Goal: Communication & Community: Answer question/provide support

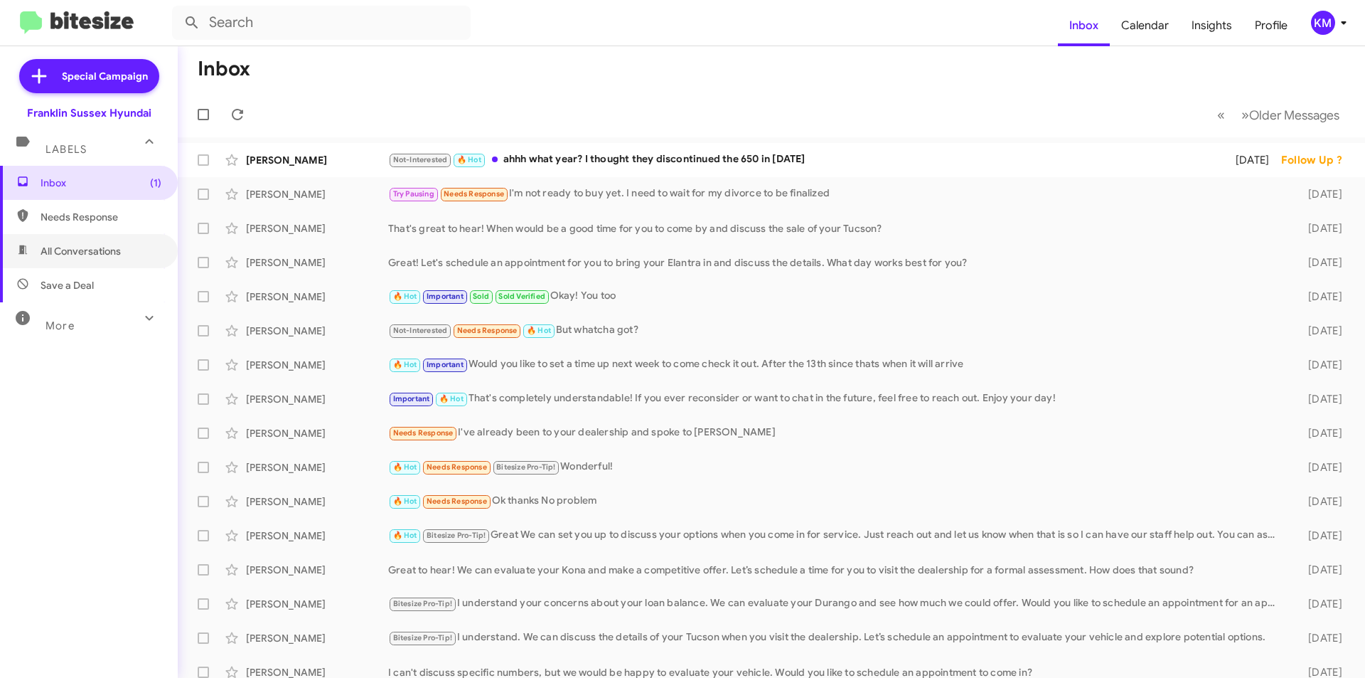
click at [68, 251] on span "All Conversations" at bounding box center [81, 251] width 80 height 14
type input "in:all-conversations"
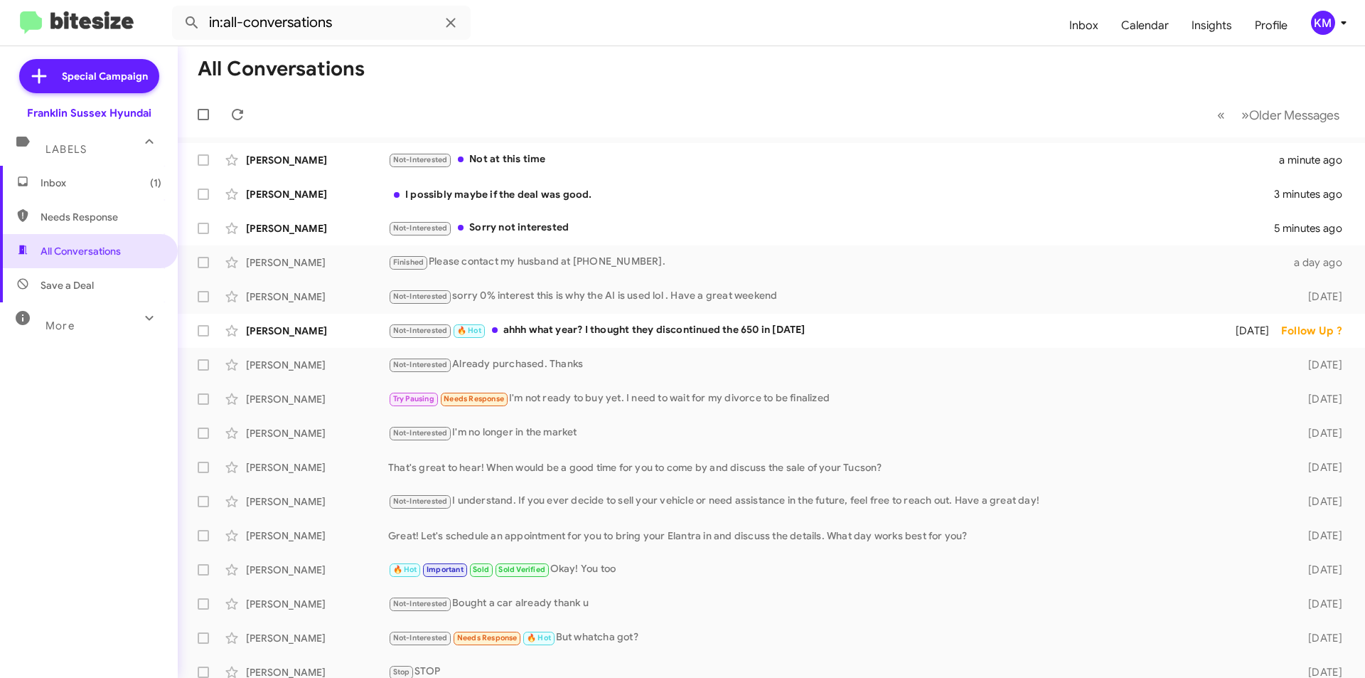
click at [536, 201] on div "[PERSON_NAME] I possibly maybe if the deal was good. 3 minutes ago" at bounding box center [771, 194] width 1165 height 28
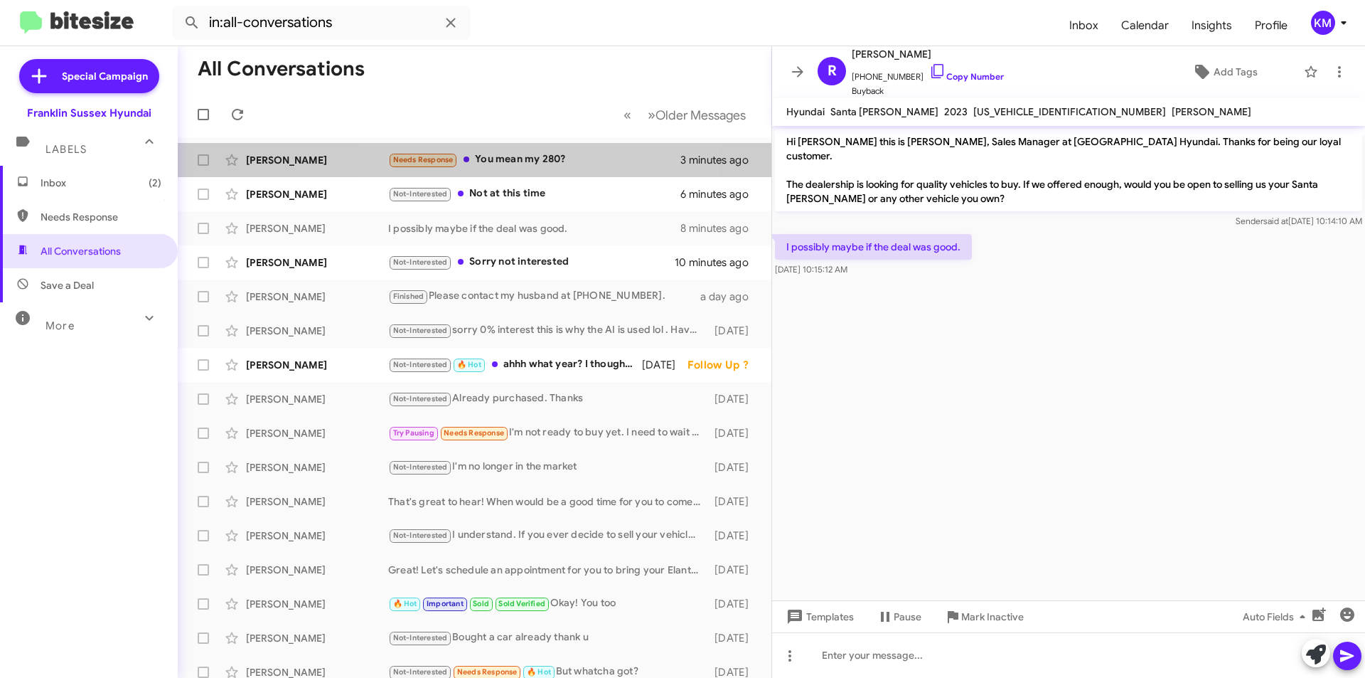
click at [510, 159] on div "Needs Response You mean my 280?" at bounding box center [534, 159] width 292 height 16
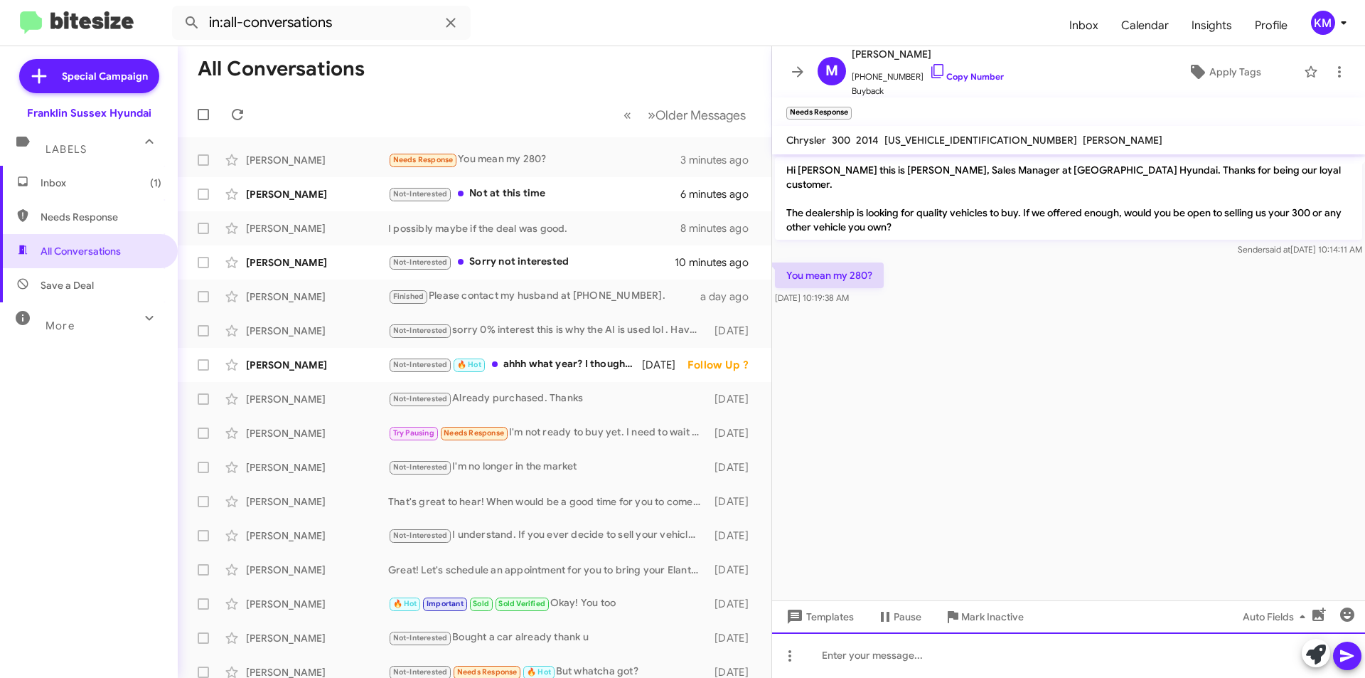
click at [851, 663] on div at bounding box center [1068, 655] width 593 height 46
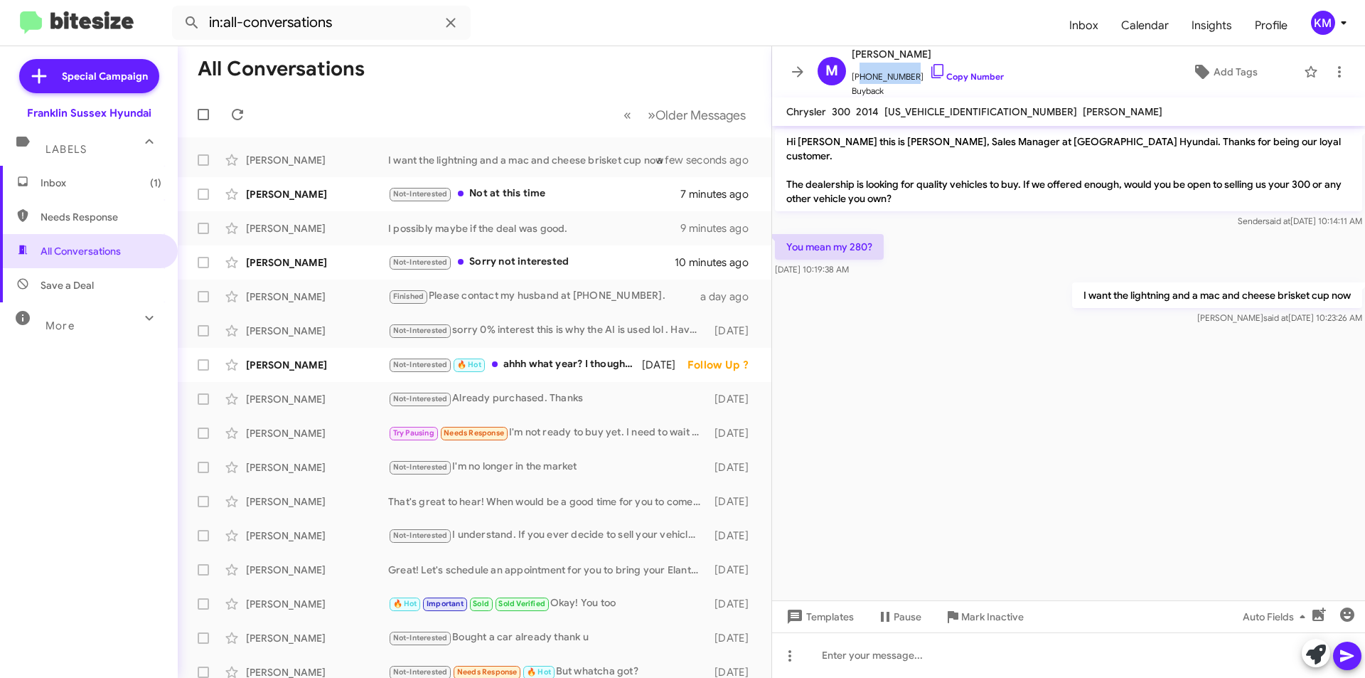
drag, startPoint x: 907, startPoint y: 77, endPoint x: 858, endPoint y: 78, distance: 49.8
click at [858, 78] on span "[PHONE_NUMBER] Copy Number" at bounding box center [928, 73] width 152 height 21
copy span "18456998180"
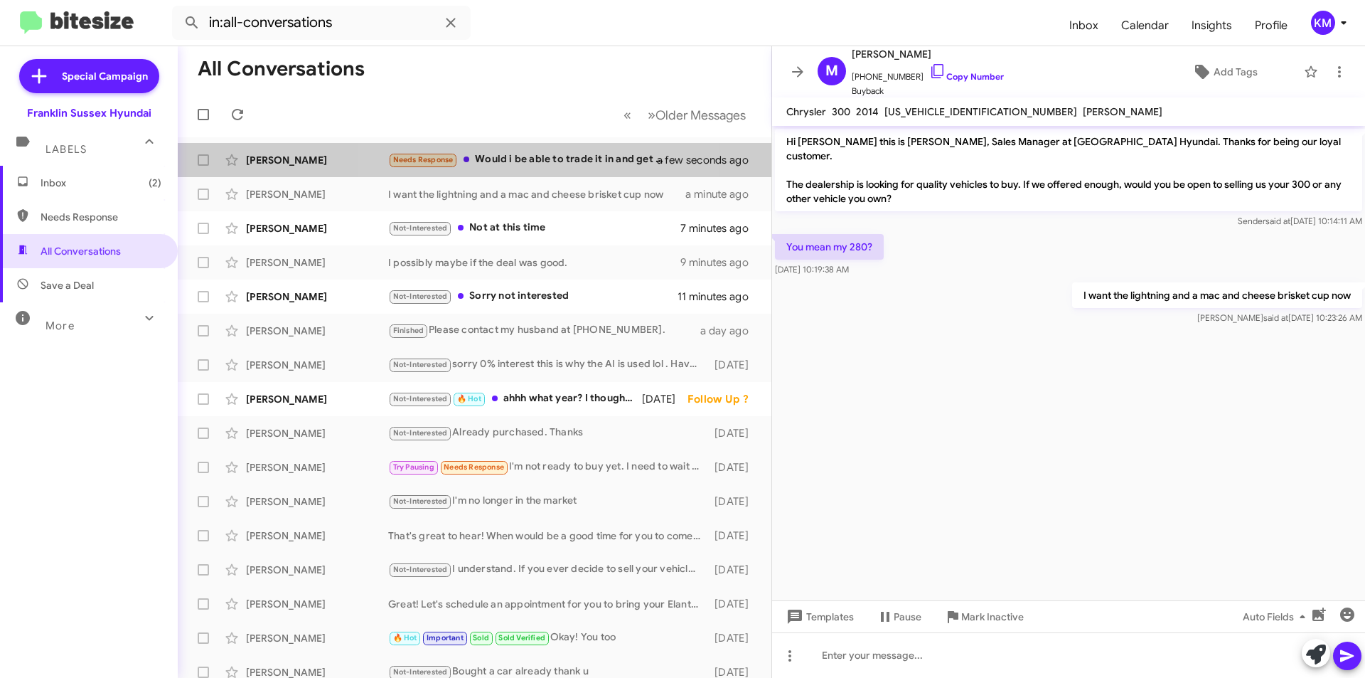
click at [548, 160] on div "Needs Response Would i be able to trade it in and get a cheaper rate on the int…" at bounding box center [531, 159] width 287 height 16
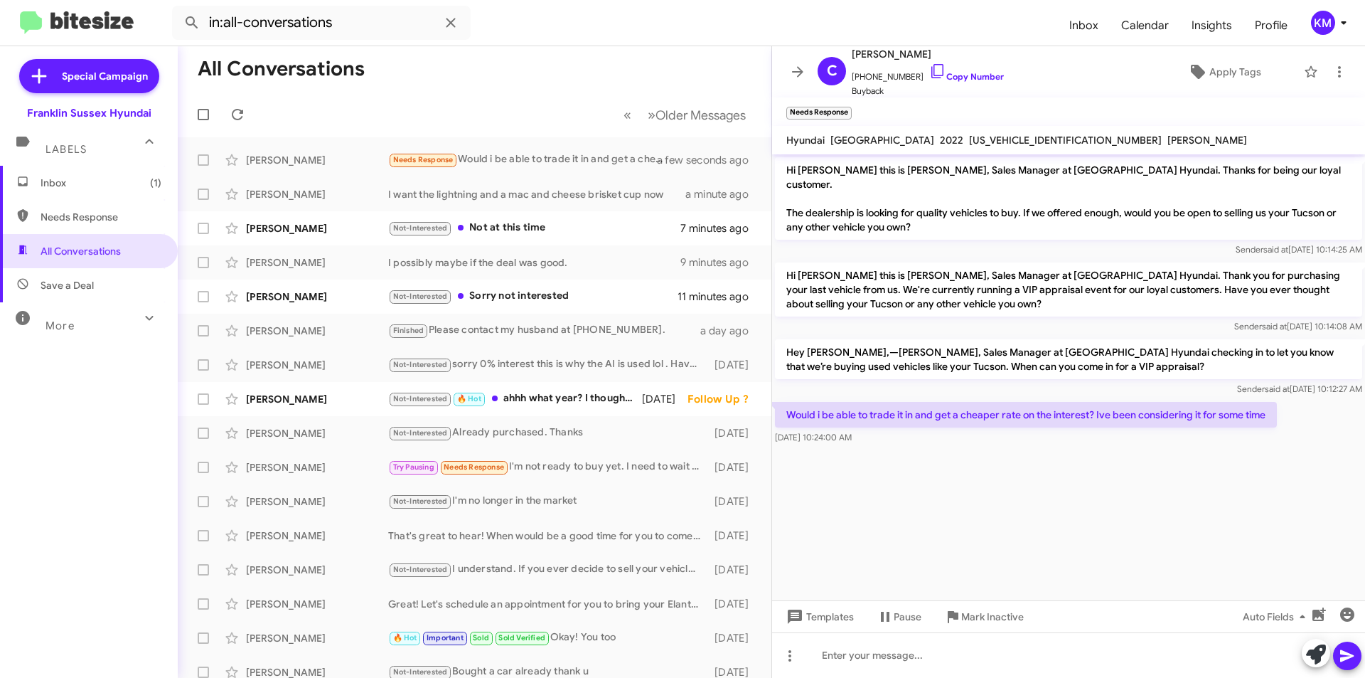
drag, startPoint x: 938, startPoint y: 51, endPoint x: 895, endPoint y: 53, distance: 42.7
click at [895, 53] on span "[PERSON_NAME]" at bounding box center [928, 54] width 152 height 17
copy span "[PERSON_NAME]"
click at [885, 658] on div at bounding box center [1068, 655] width 593 height 46
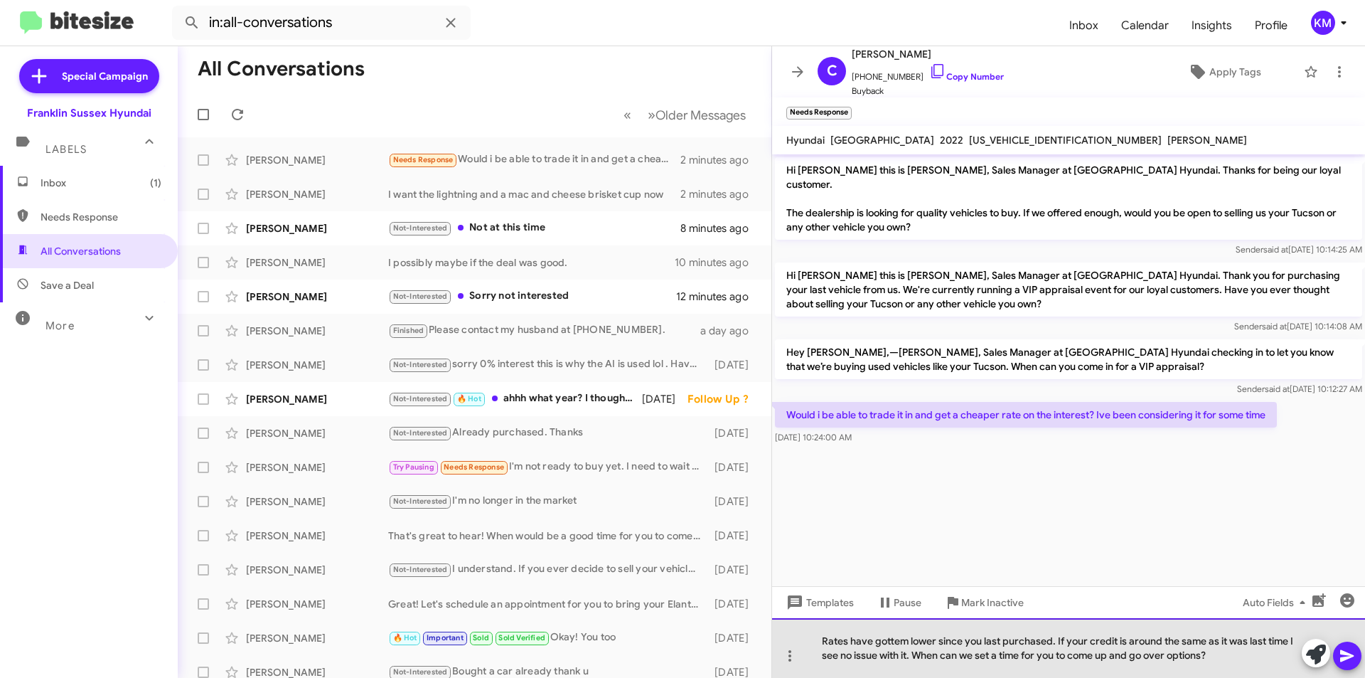
click at [909, 640] on div "Rates have gottem lower since you last purchased. If your credit is around the …" at bounding box center [1068, 648] width 593 height 60
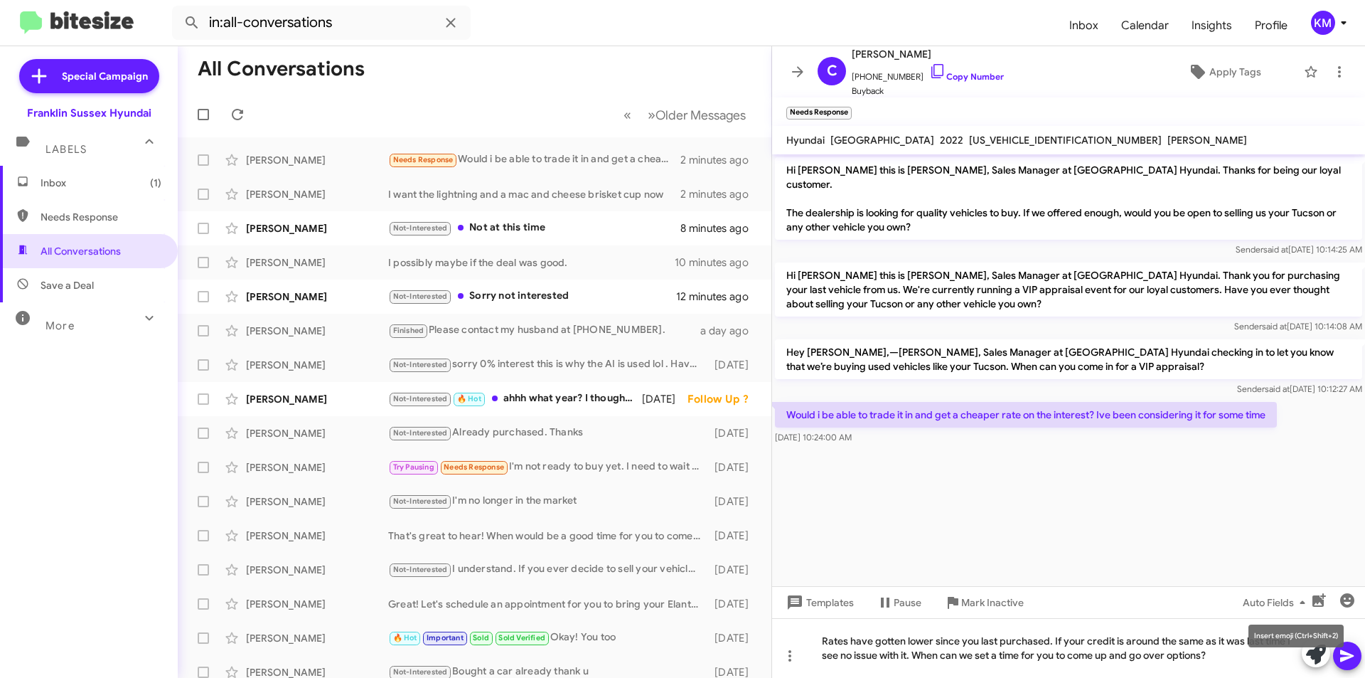
click at [1346, 655] on mat-tooltip-component "Insert emoji (Ctrl+Shift+2)" at bounding box center [1296, 635] width 115 height 43
click at [513, 197] on div "I want the lightning and a mac and cheese brisket cup now" at bounding box center [534, 194] width 292 height 14
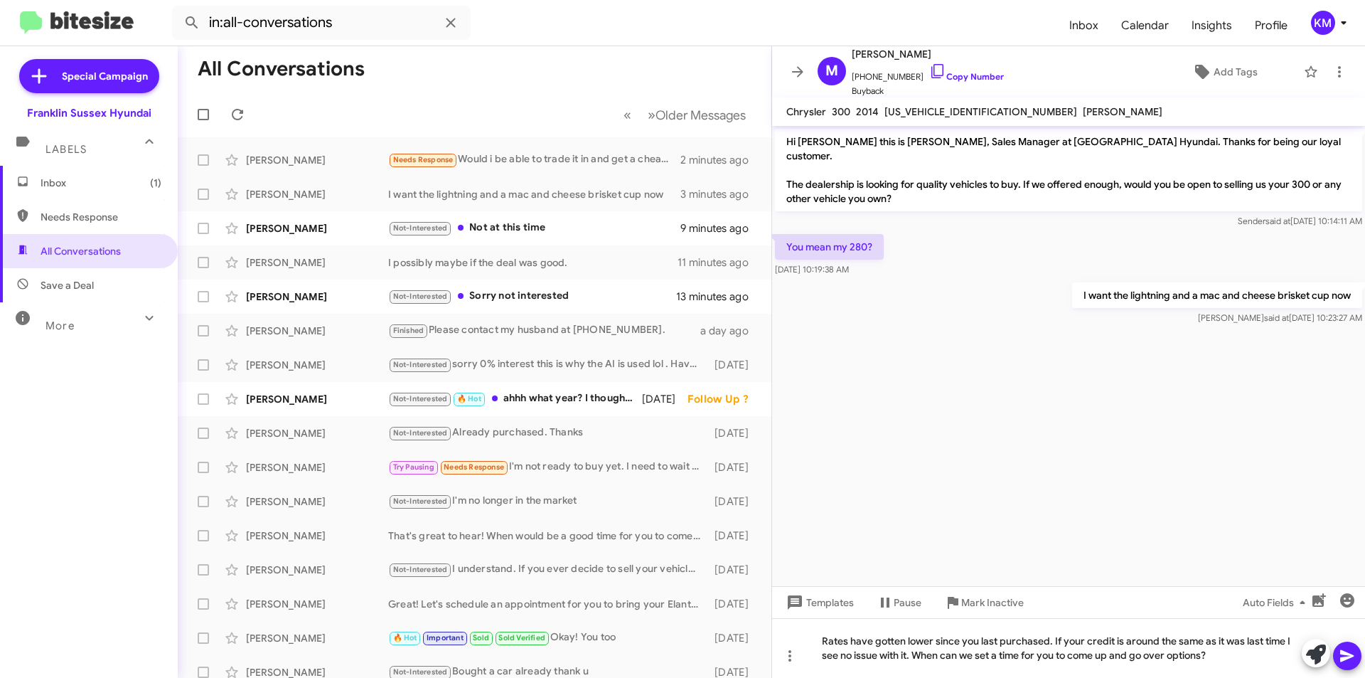
click at [520, 264] on div "I possibly maybe if the deal was good." at bounding box center [532, 262] width 289 height 14
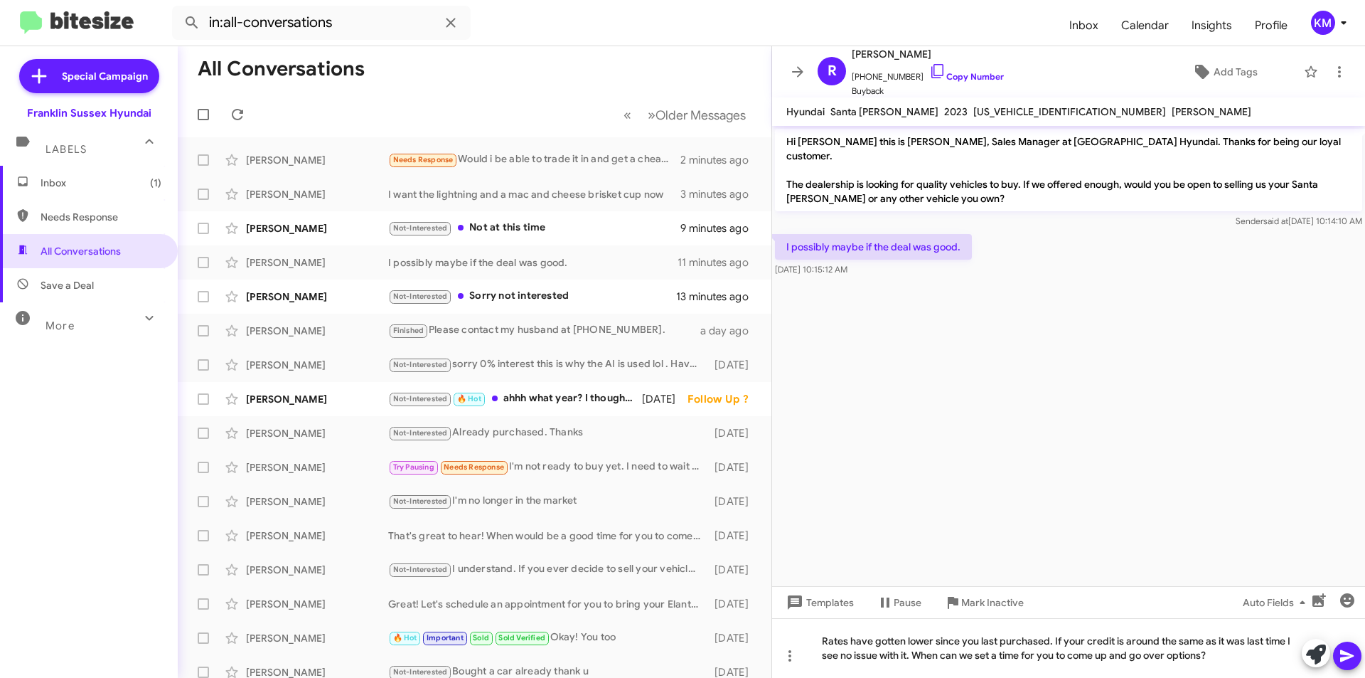
click at [1059, 447] on cdk-virtual-scroll-viewport "Hi [PERSON_NAME] this is [PERSON_NAME], Sales Manager at [GEOGRAPHIC_DATA] Hyun…" at bounding box center [1068, 356] width 593 height 460
click at [489, 159] on div "Needs Response Would i be able to trade it in and get a cheaper rate on the int…" at bounding box center [534, 159] width 292 height 16
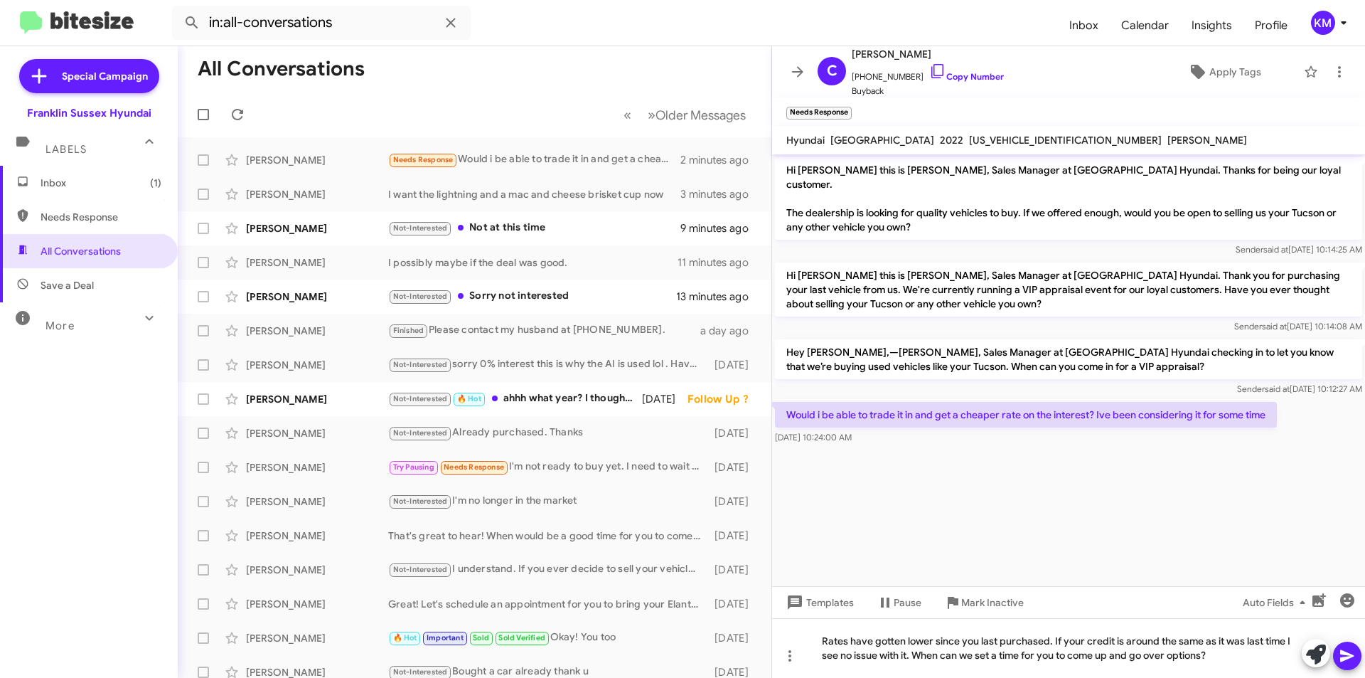
click at [1348, 657] on icon at bounding box center [1347, 656] width 14 height 12
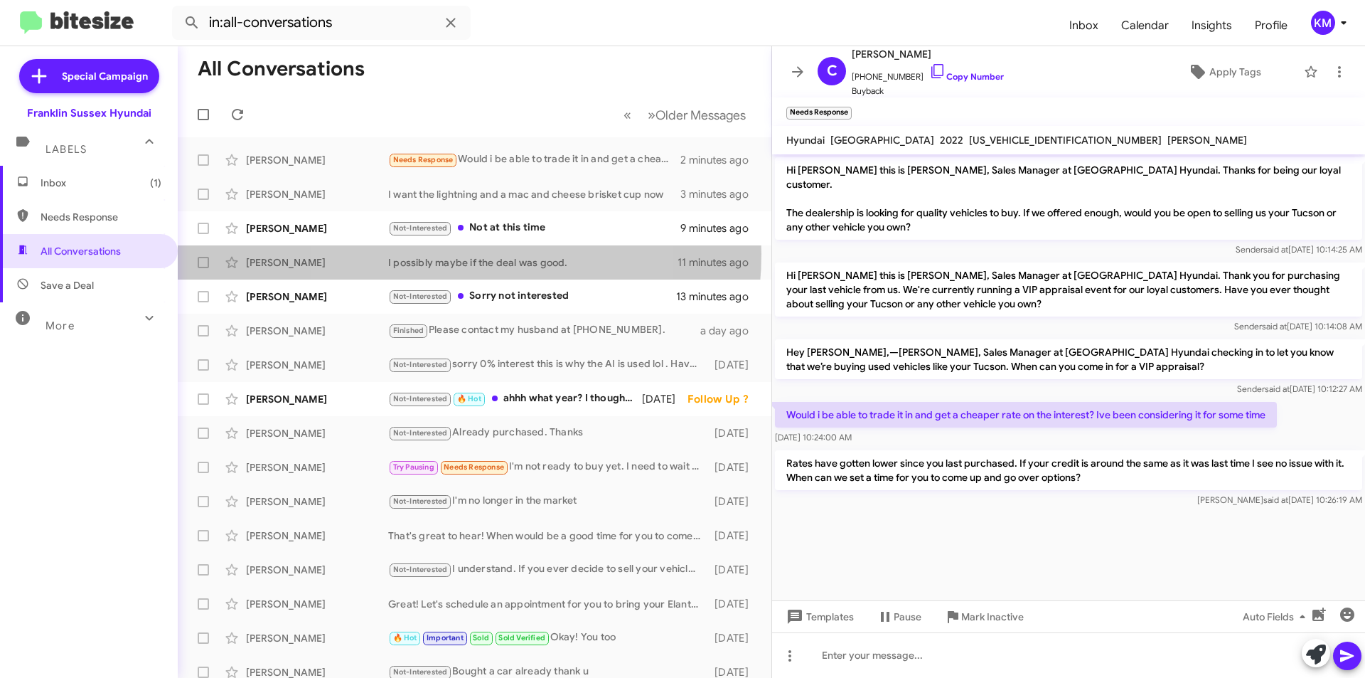
click at [446, 255] on div "[PERSON_NAME] I possibly maybe if the deal was good. 11 minutes ago" at bounding box center [474, 262] width 571 height 28
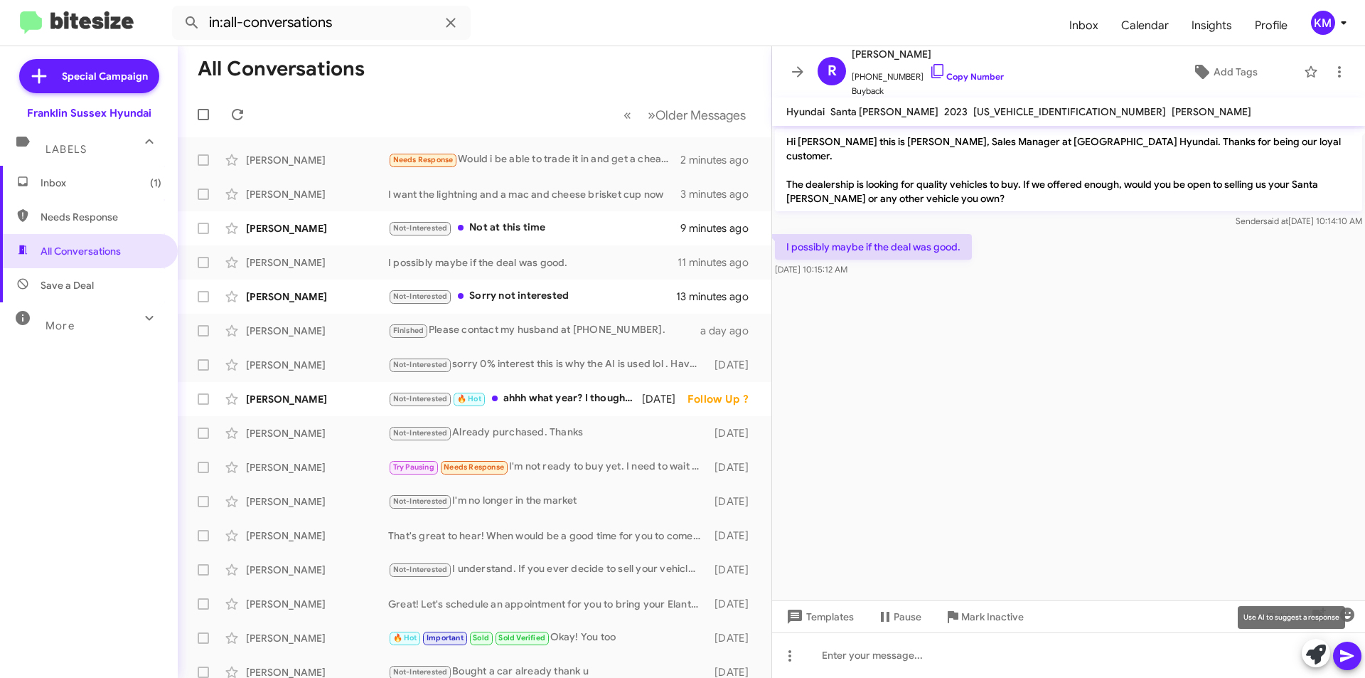
click at [1319, 652] on icon at bounding box center [1316, 654] width 20 height 20
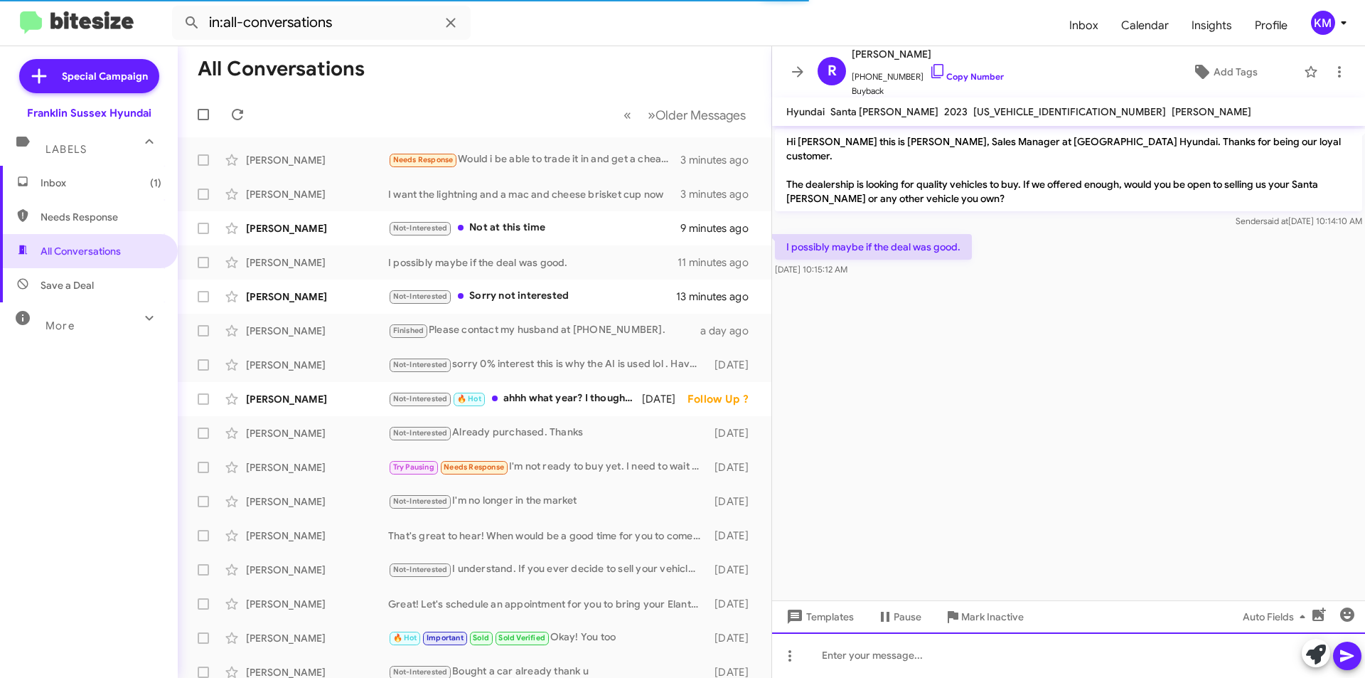
click at [1196, 657] on div at bounding box center [1068, 655] width 593 height 46
click at [1321, 662] on icon at bounding box center [1316, 654] width 20 height 20
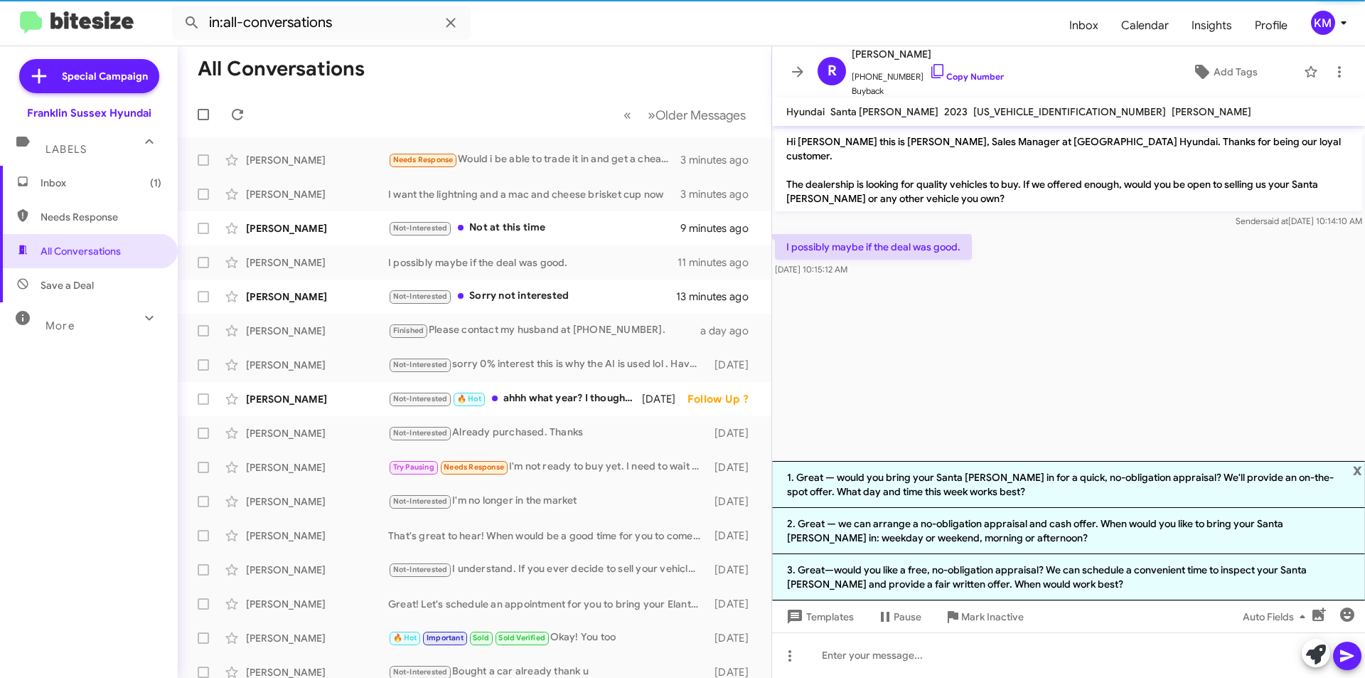
click at [924, 487] on li "1. Great — would you bring your Santa [PERSON_NAME] in for a quick, no-obligati…" at bounding box center [1068, 484] width 593 height 47
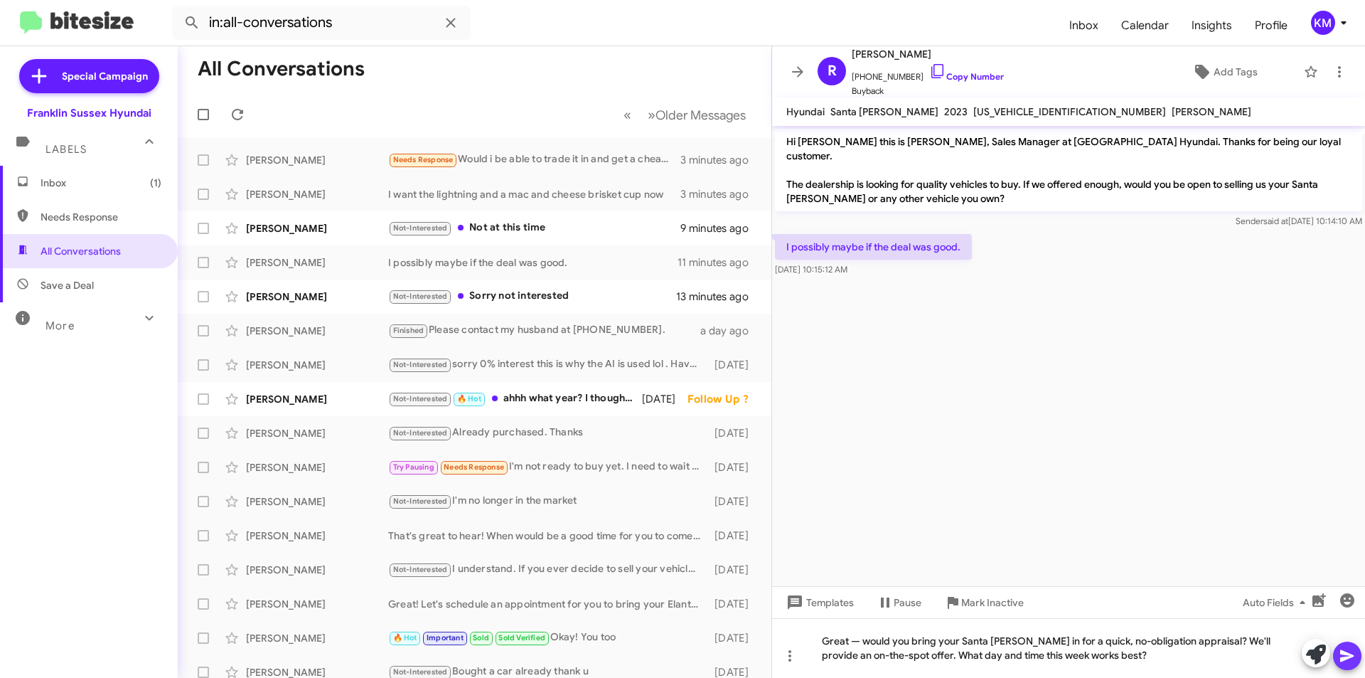
click at [1341, 655] on icon at bounding box center [1347, 655] width 17 height 17
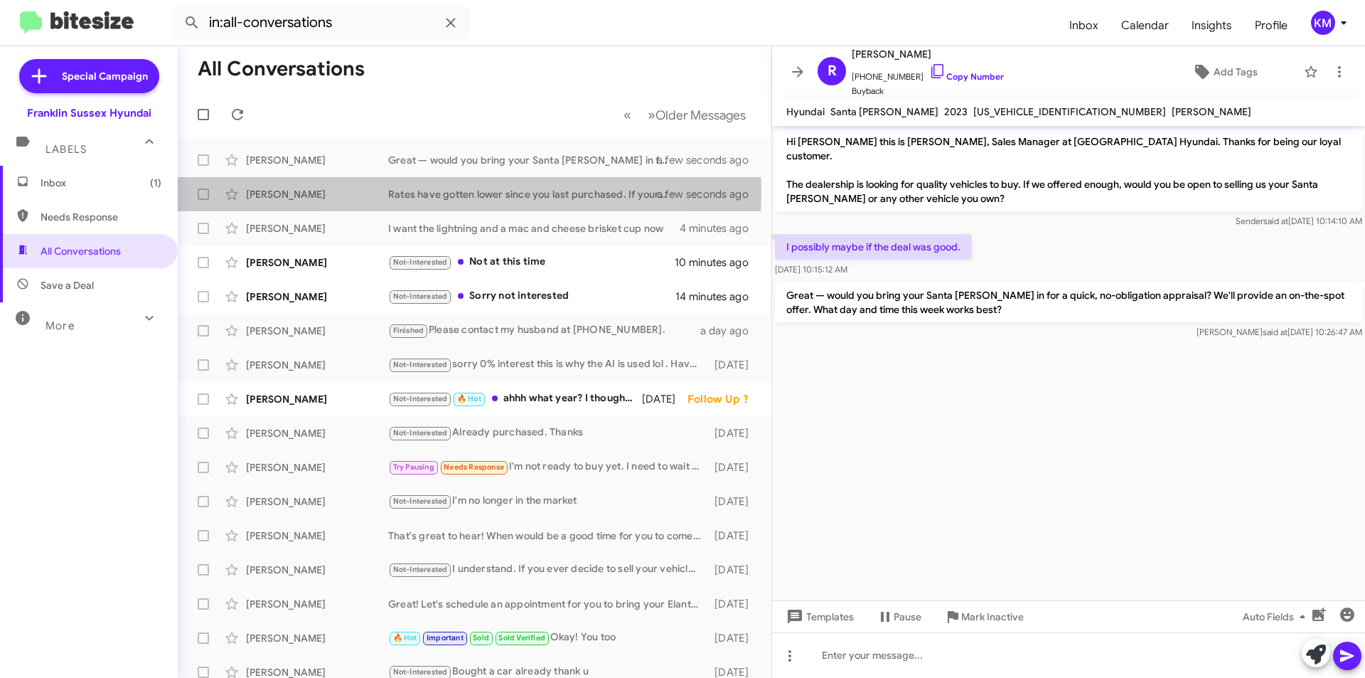
click at [452, 191] on div "Rates have gotten lower since you last purchased. If your credit is around the …" at bounding box center [531, 194] width 287 height 14
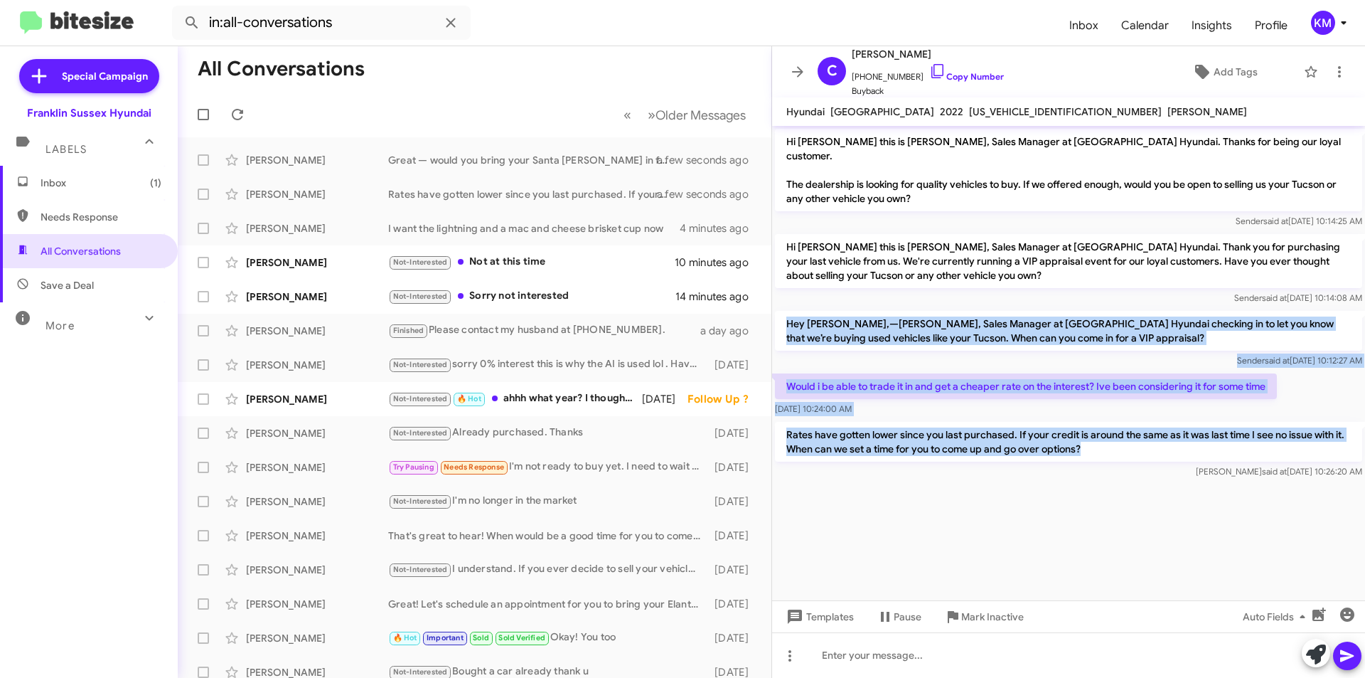
drag, startPoint x: 1084, startPoint y: 442, endPoint x: 780, endPoint y: 303, distance: 334.5
click at [780, 303] on div "Hi [PERSON_NAME] this is [PERSON_NAME], Sales Manager at [GEOGRAPHIC_DATA] Hyun…" at bounding box center [1068, 304] width 593 height 356
copy div "Hey [PERSON_NAME],—[PERSON_NAME], Sales Manager at [GEOGRAPHIC_DATA] Hyundai ch…"
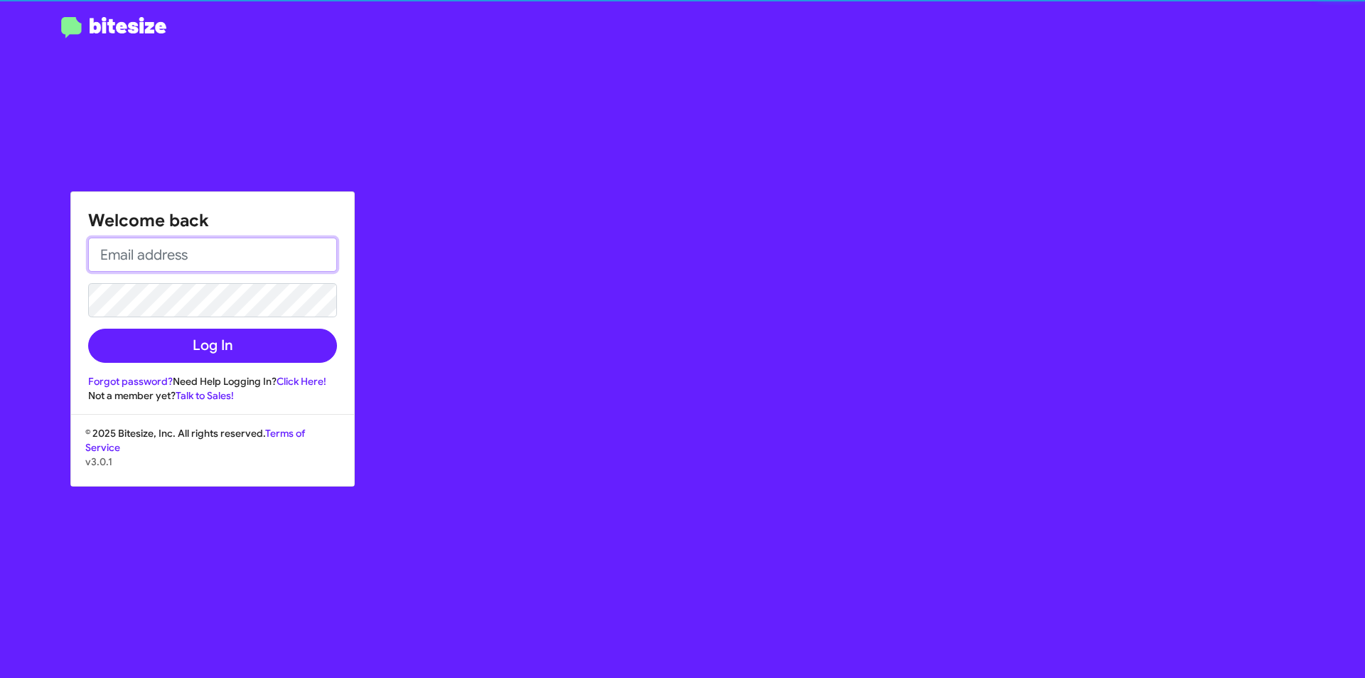
type input "[EMAIL_ADDRESS][DOMAIN_NAME]"
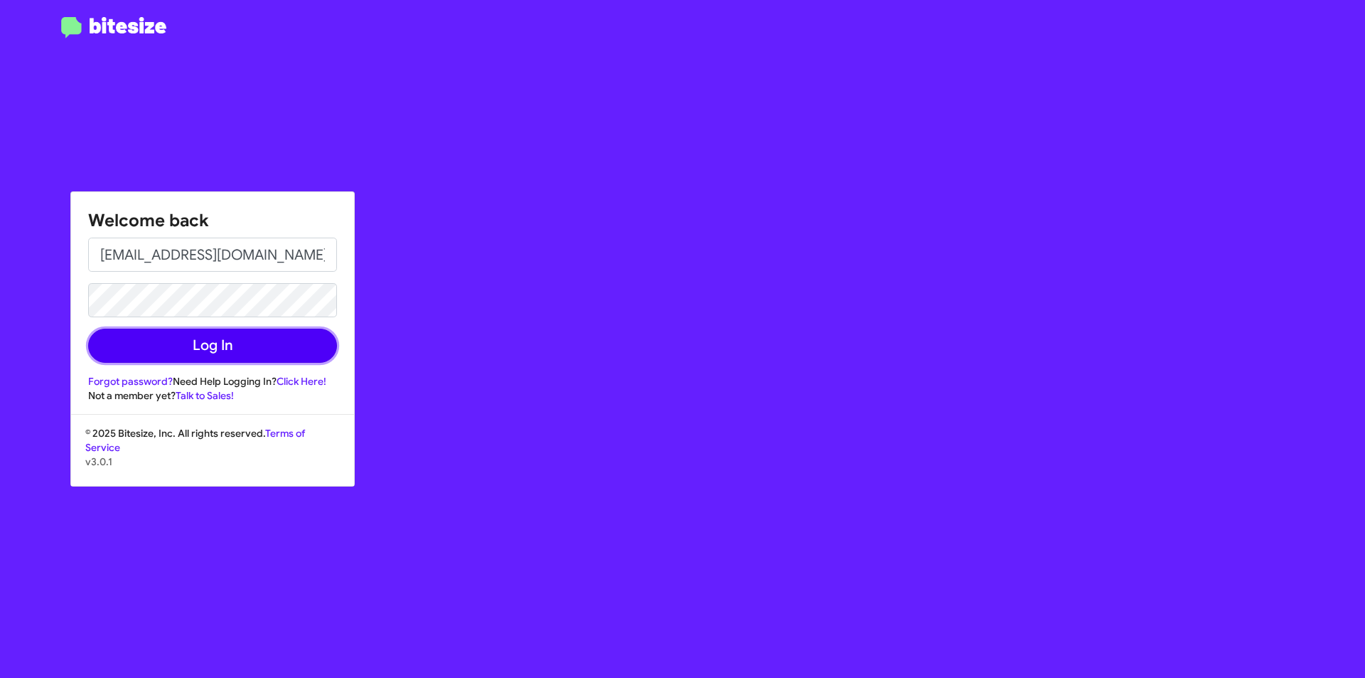
click at [212, 351] on button "Log In" at bounding box center [212, 346] width 249 height 34
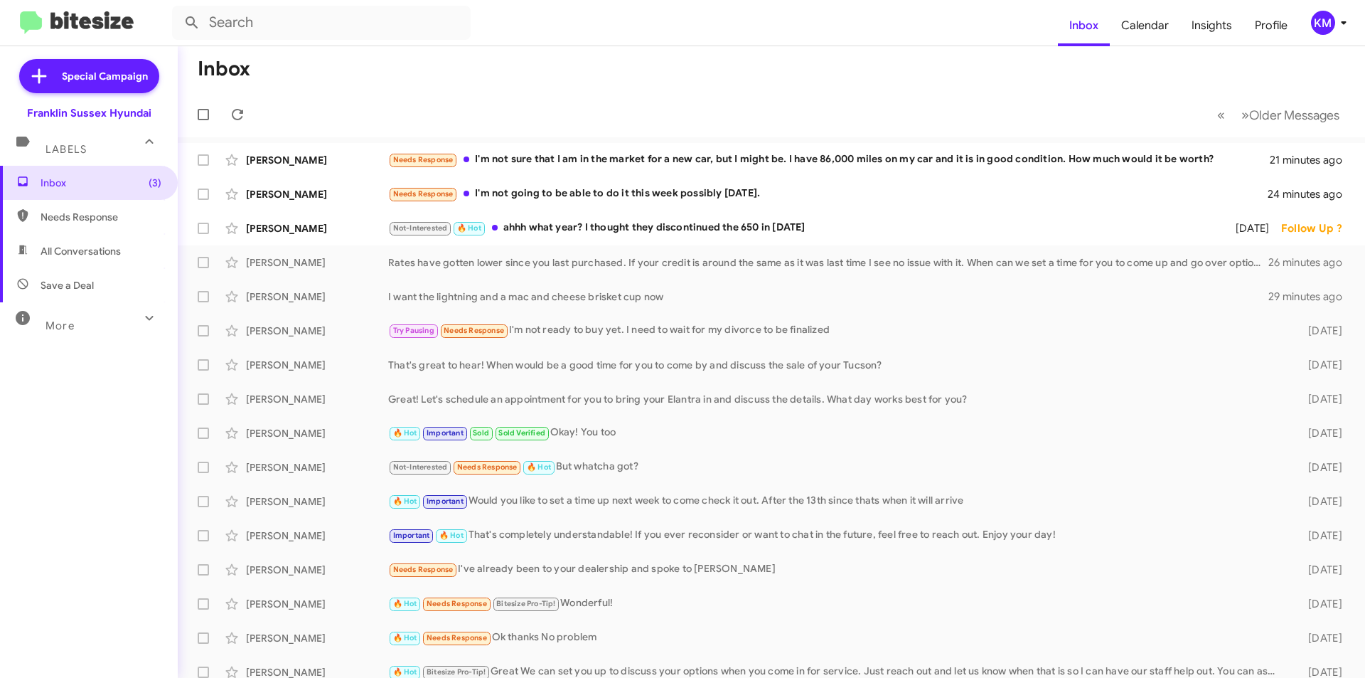
click at [537, 159] on div "Needs Response I'm not sure that I am in the market for a new car, but I might …" at bounding box center [829, 159] width 882 height 16
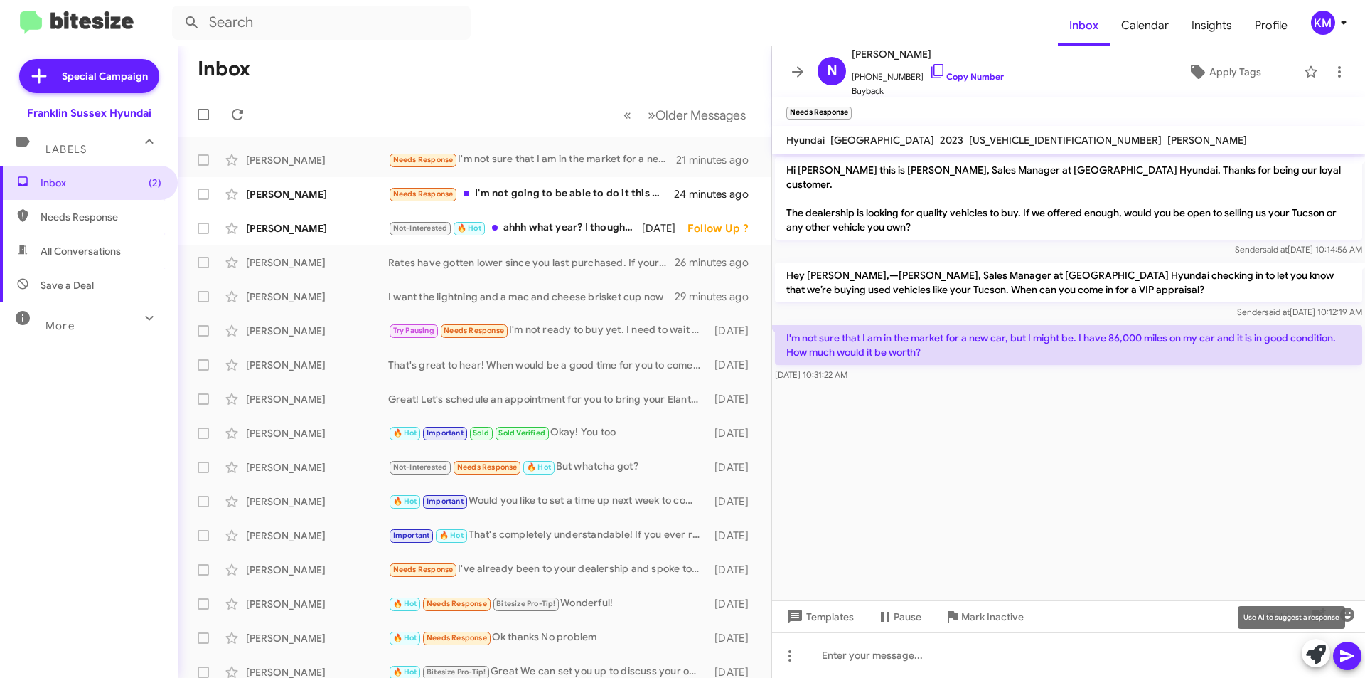
click at [1316, 649] on icon at bounding box center [1316, 654] width 20 height 20
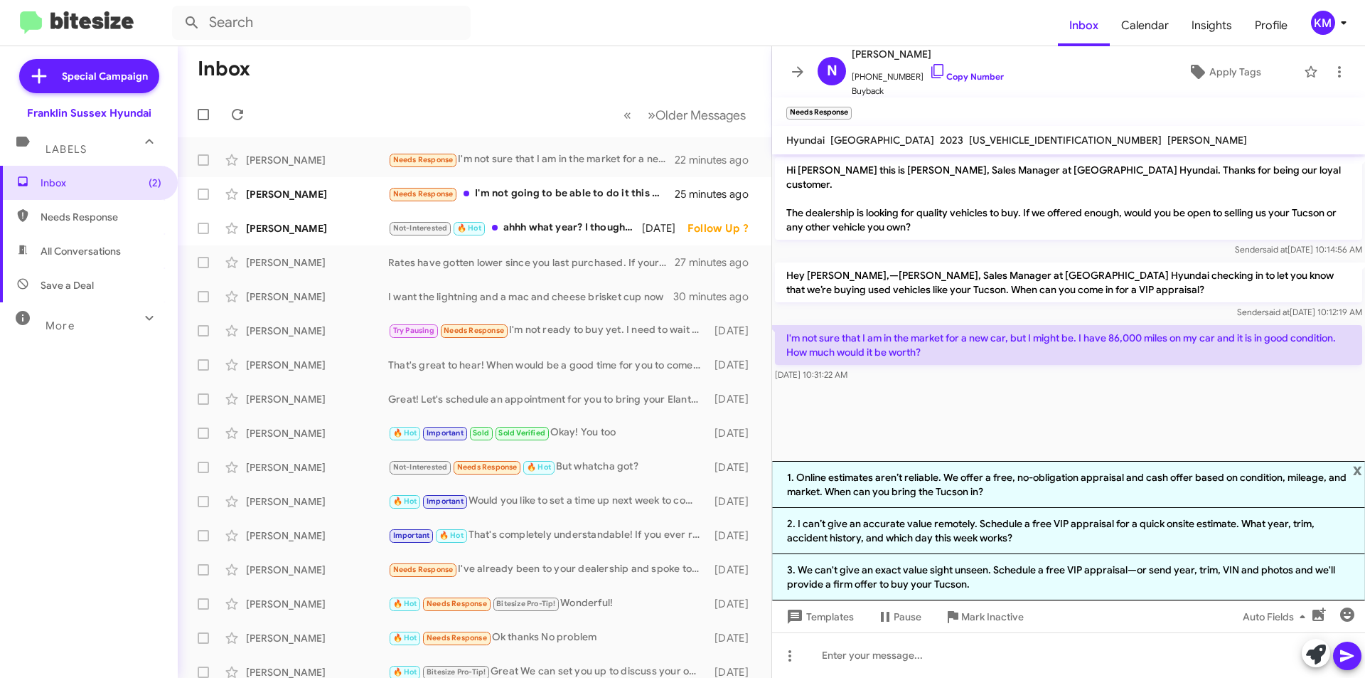
click at [1022, 578] on li "3. We can't give an exact value sight unseen. Schedule a free VIP appraisal—or …" at bounding box center [1068, 577] width 593 height 46
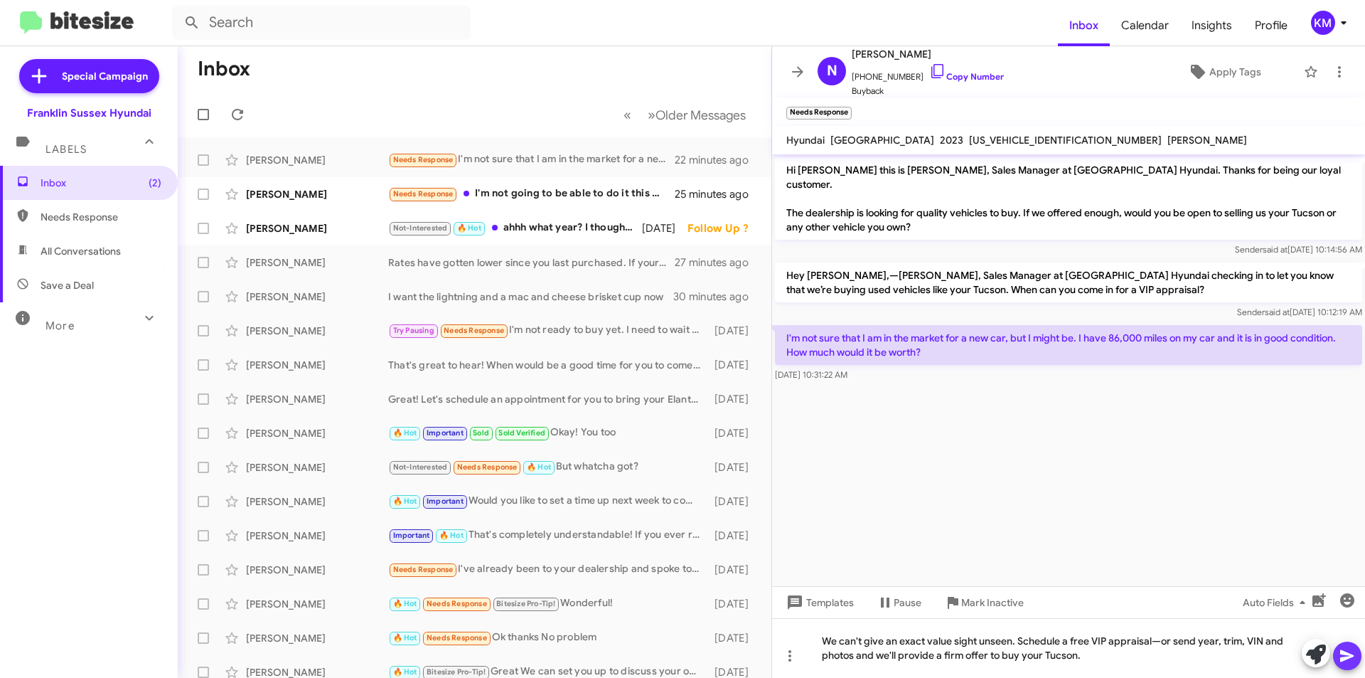
click at [1342, 656] on icon at bounding box center [1347, 655] width 17 height 17
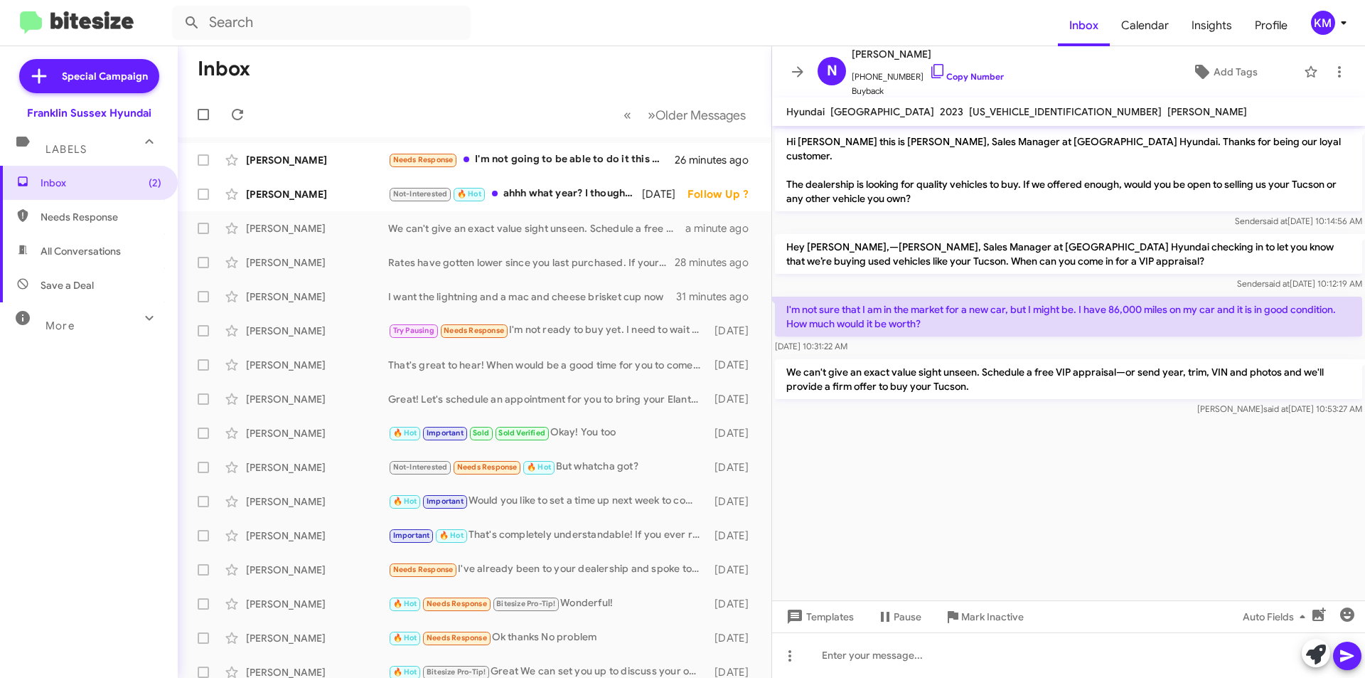
click at [530, 154] on div "Needs Response I'm not going to be able to do it this week possibly [DATE]." at bounding box center [531, 159] width 287 height 16
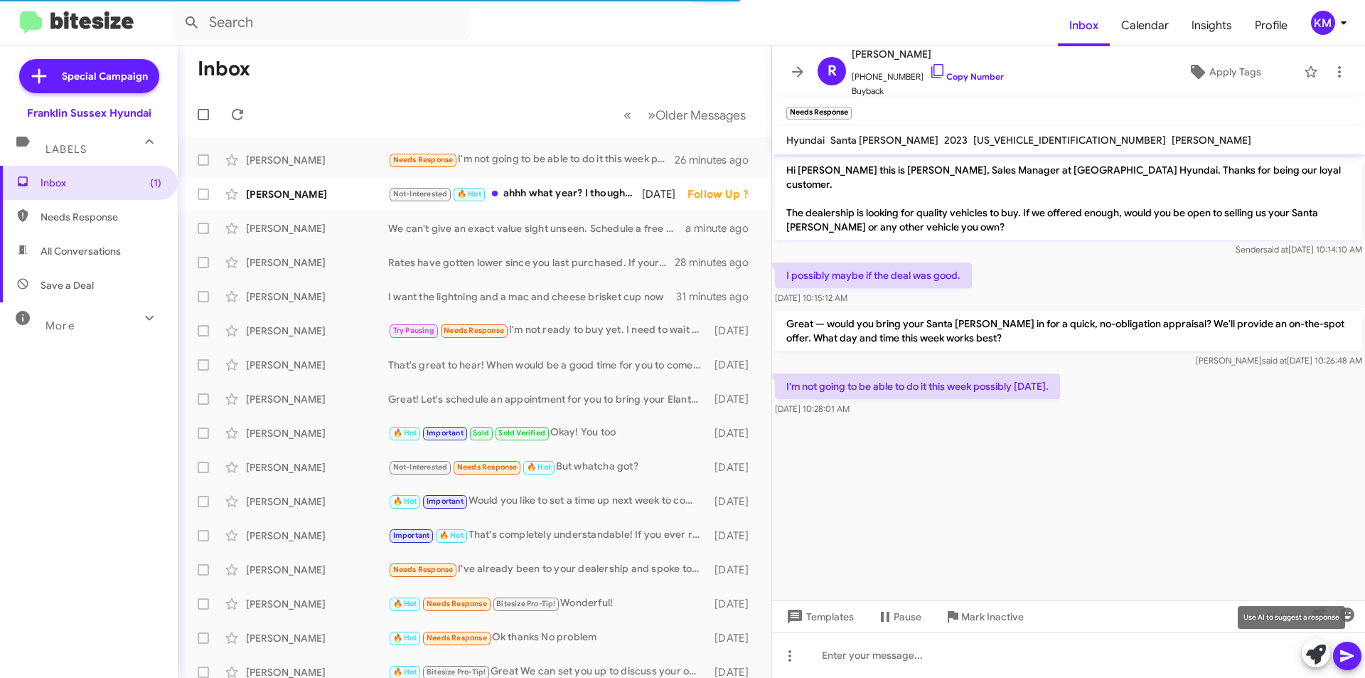
click at [1315, 649] on icon at bounding box center [1316, 654] width 20 height 20
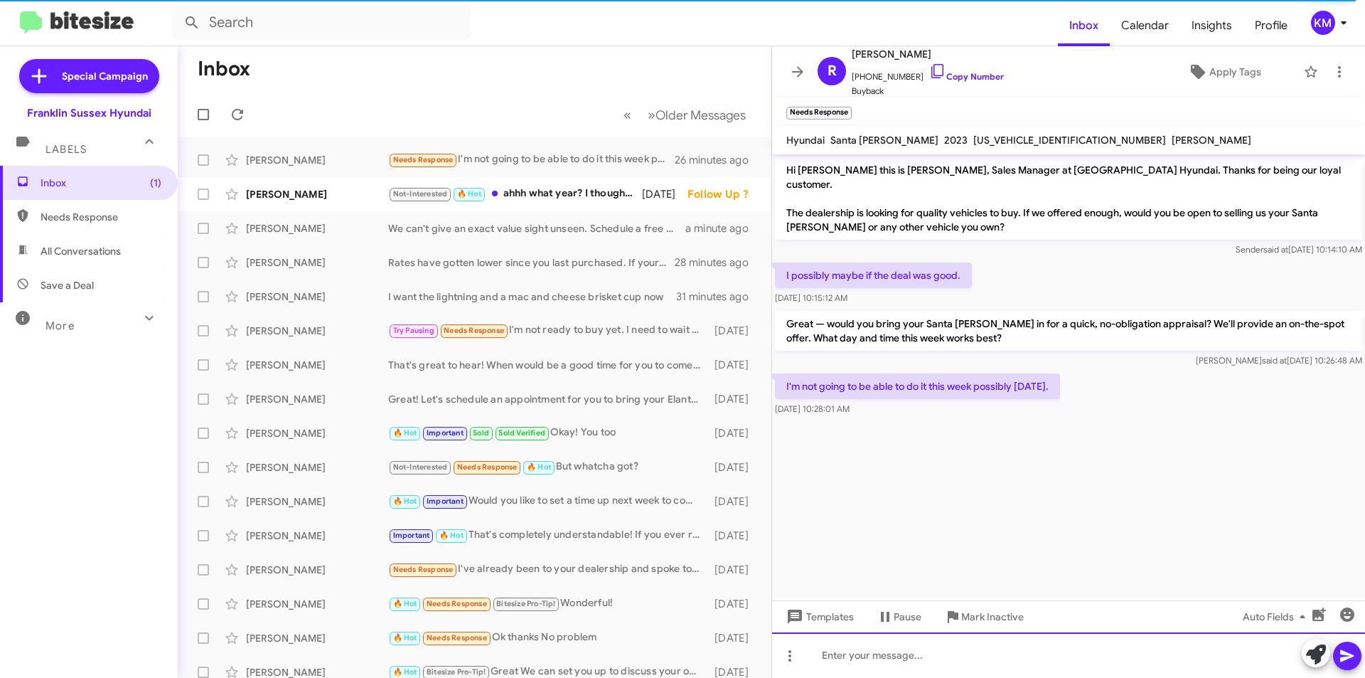
click at [954, 658] on div at bounding box center [1068, 655] width 593 height 46
click at [1306, 651] on button at bounding box center [1316, 653] width 28 height 28
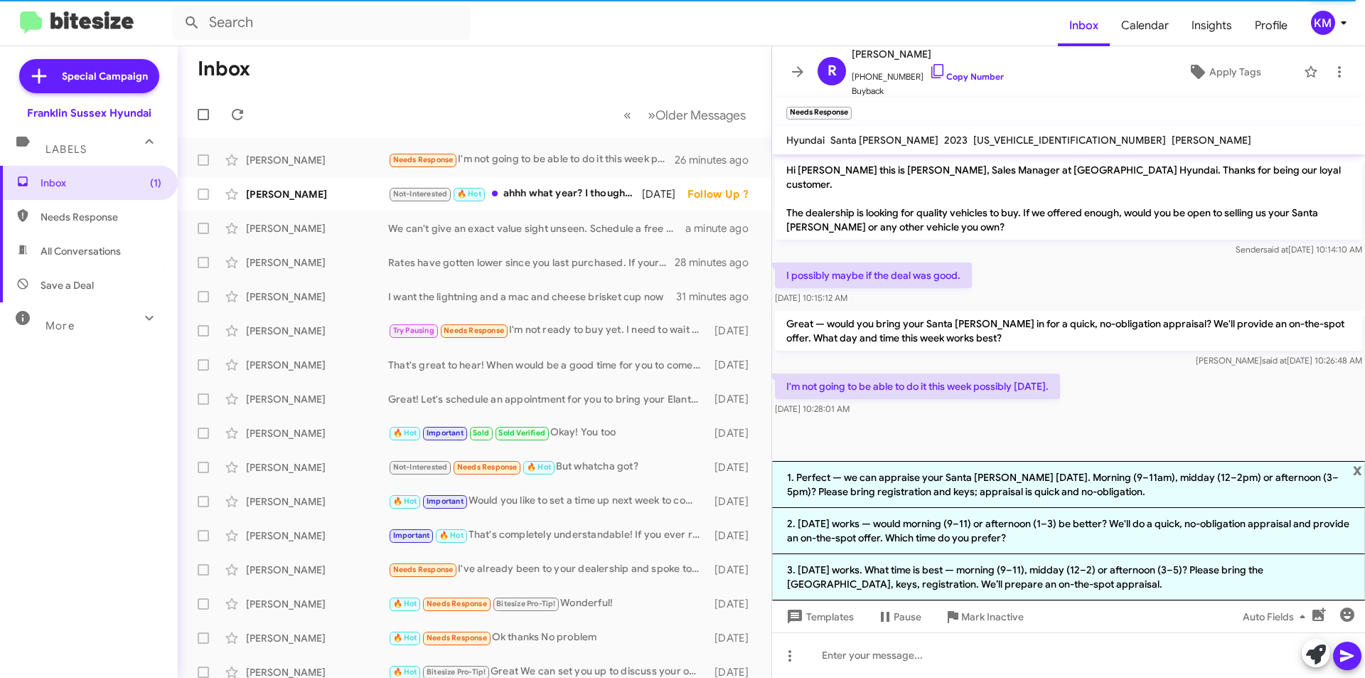
click at [890, 491] on li "1. Perfect — we can appraise your Santa [PERSON_NAME] [DATE]. Morning (9–11am),…" at bounding box center [1068, 484] width 593 height 47
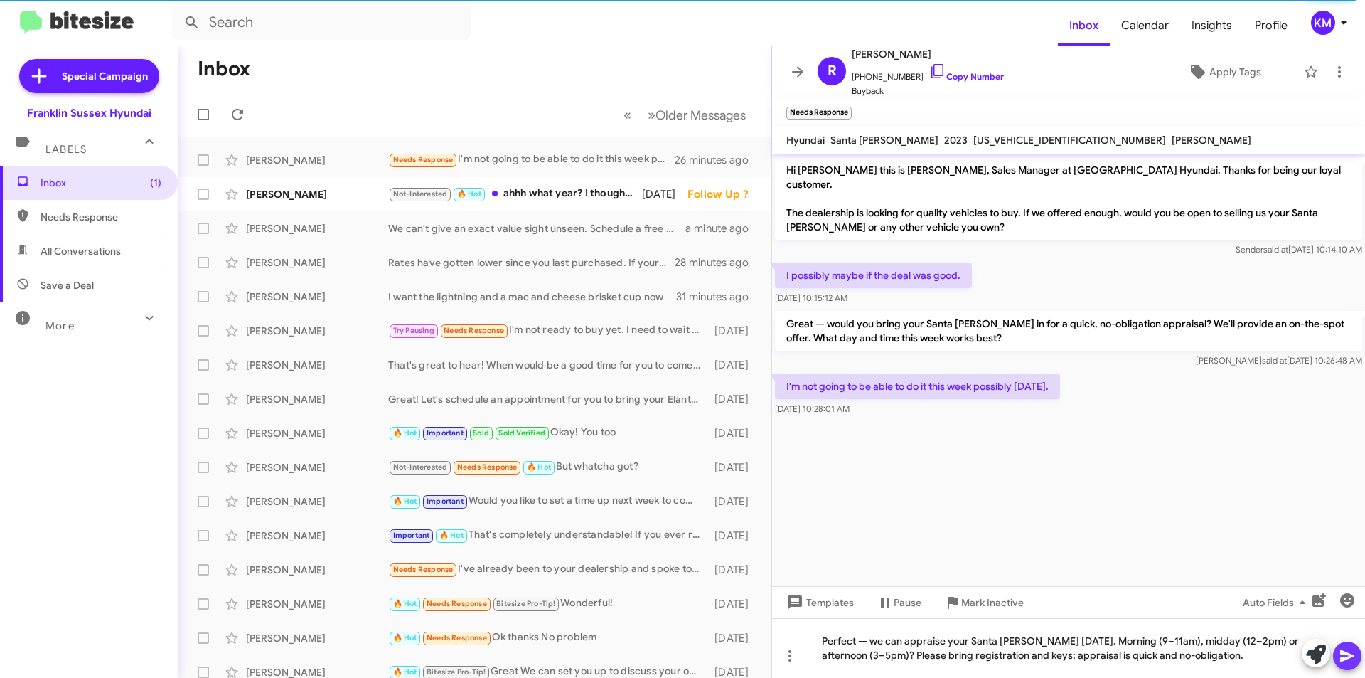
click at [1351, 656] on icon at bounding box center [1347, 656] width 14 height 12
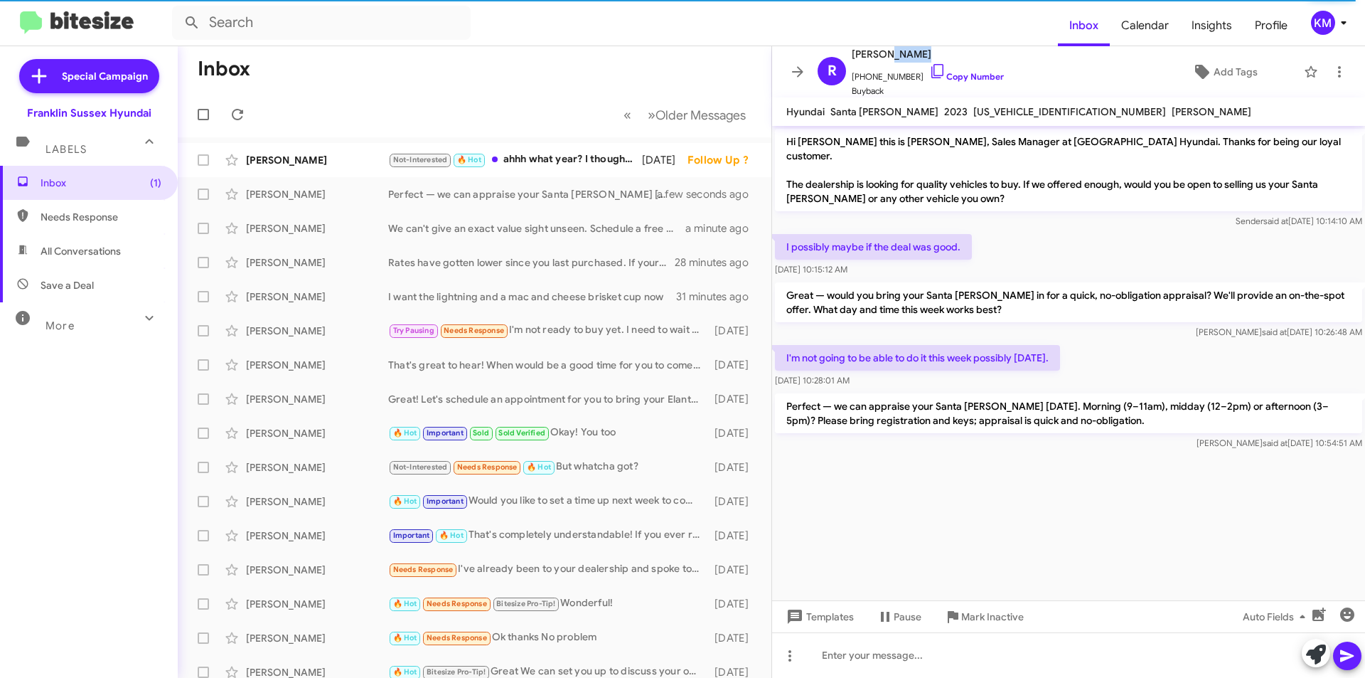
drag, startPoint x: 915, startPoint y: 53, endPoint x: 883, endPoint y: 57, distance: 32.3
click at [883, 57] on span "[PERSON_NAME]" at bounding box center [928, 54] width 152 height 17
copy span "[PERSON_NAME]"
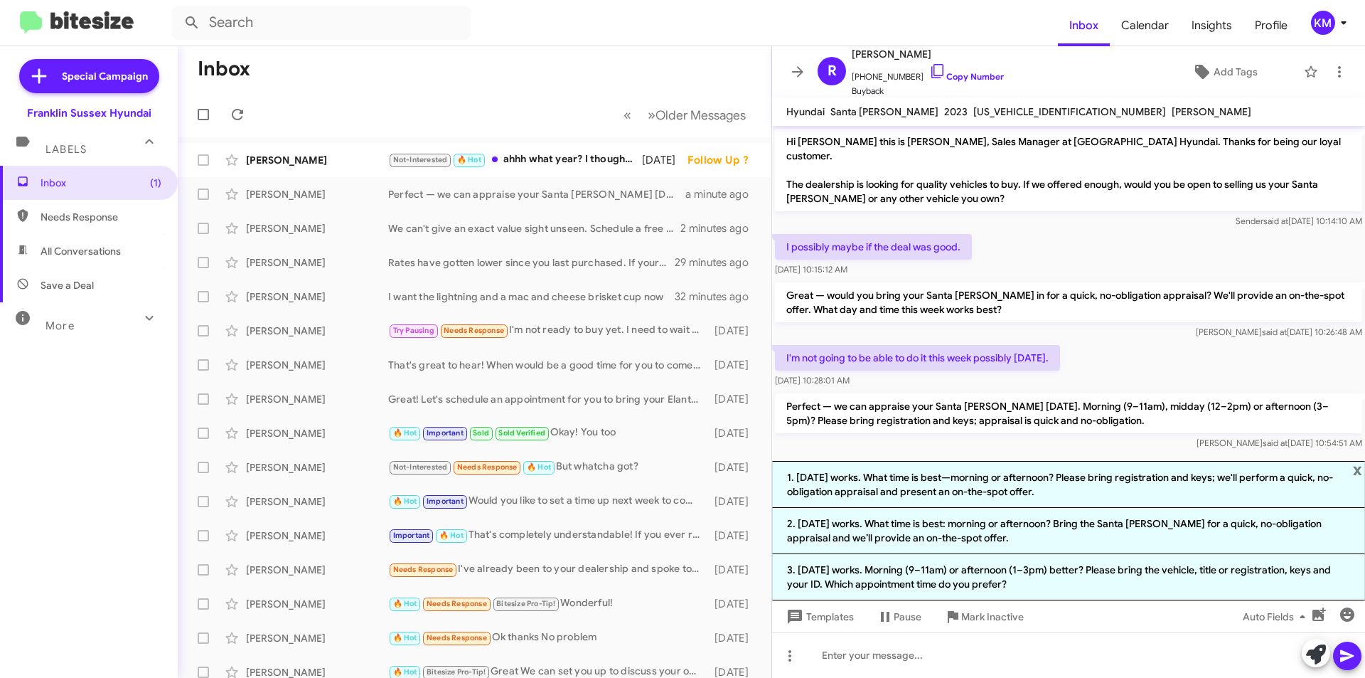
click at [520, 299] on div "I want the lightning and a mac and cheese brisket cup now" at bounding box center [531, 296] width 287 height 14
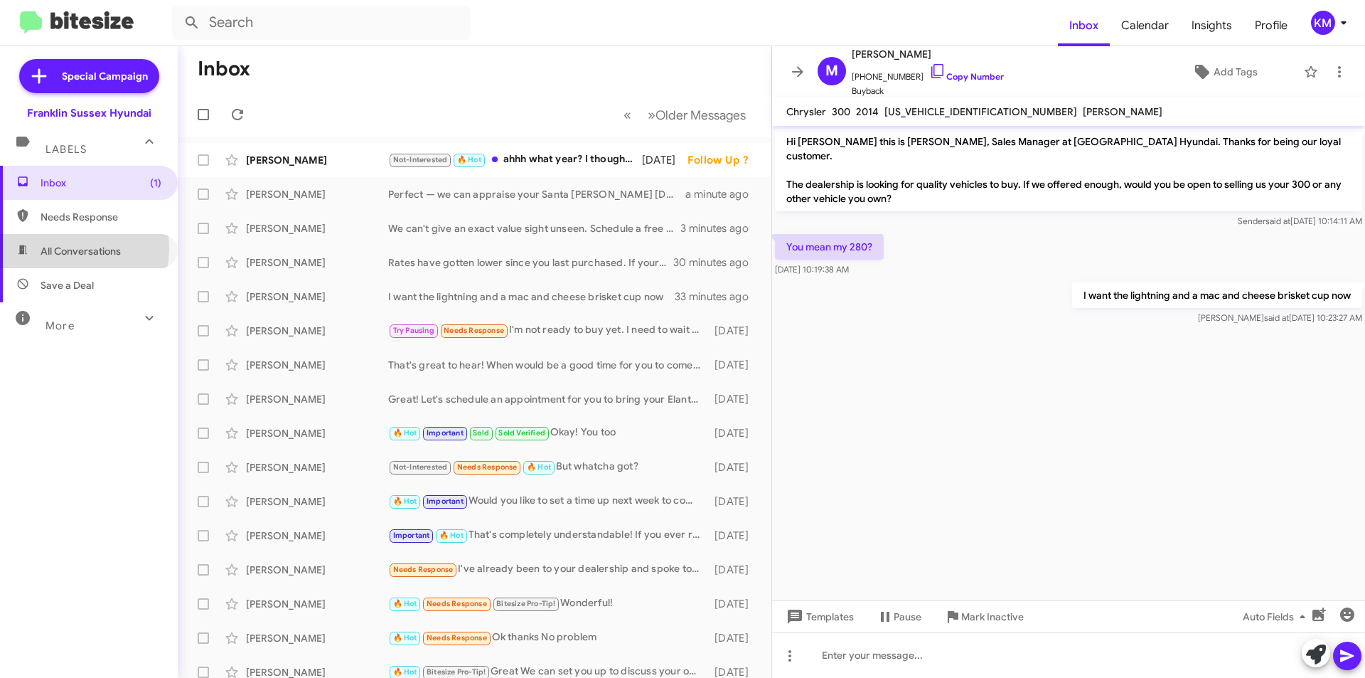
click at [71, 248] on span "All Conversations" at bounding box center [81, 251] width 80 height 14
type input "in:all-conversations"
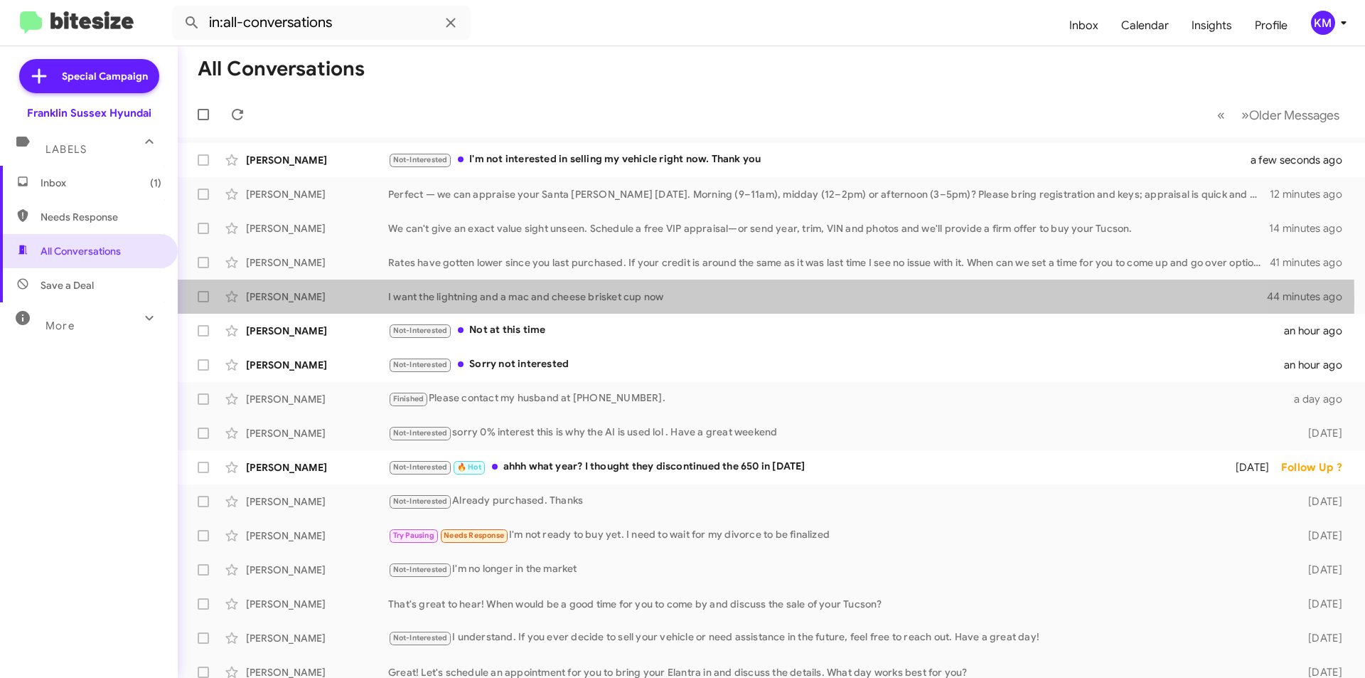
click at [498, 300] on div "I want the lightning and a mac and cheese brisket cup now" at bounding box center [828, 296] width 880 height 14
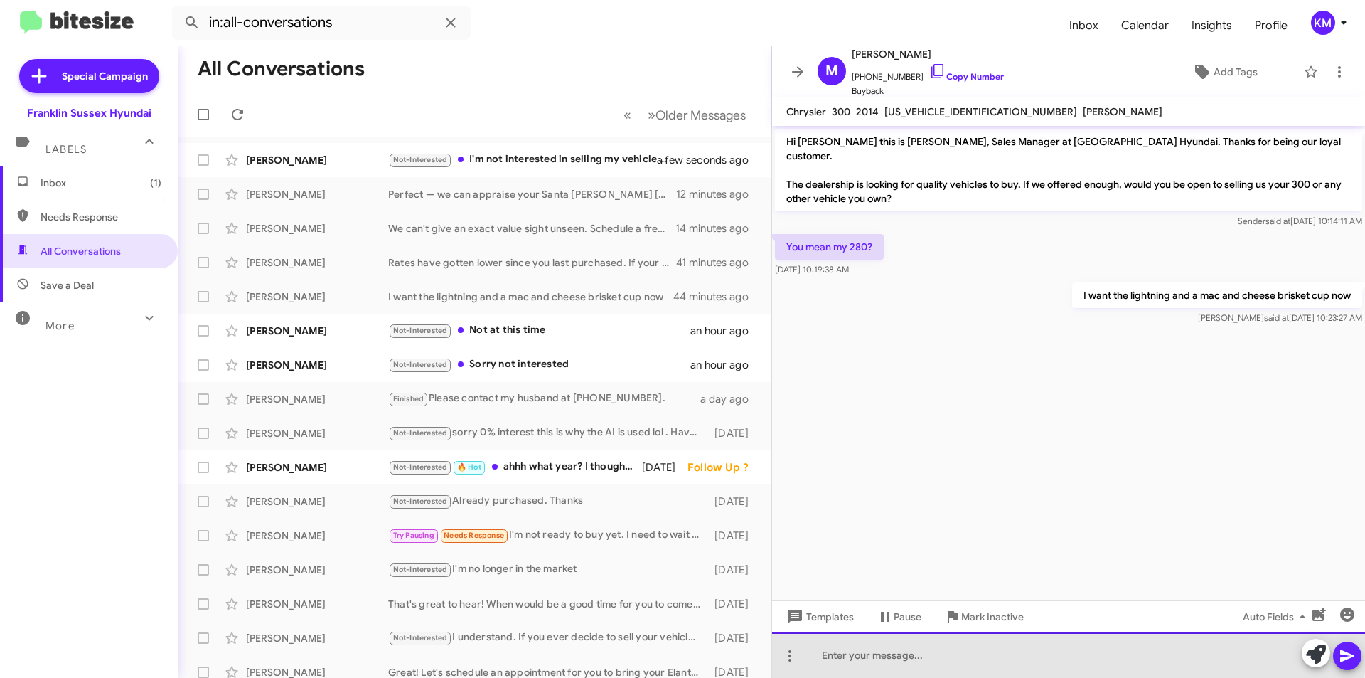
click at [942, 649] on div at bounding box center [1068, 655] width 593 height 46
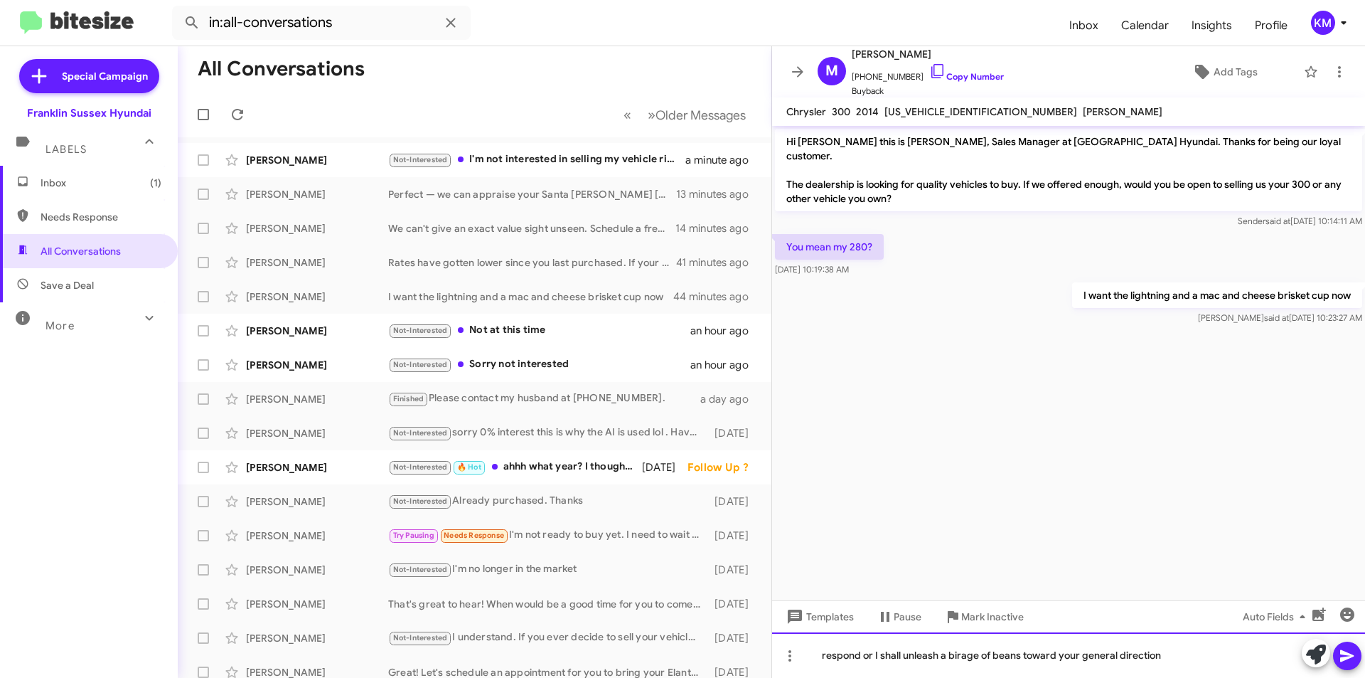
click at [961, 654] on div "respond or I shall unleash a birage of beans toward your general direction" at bounding box center [1068, 655] width 593 height 46
click at [1348, 662] on icon at bounding box center [1347, 655] width 17 height 17
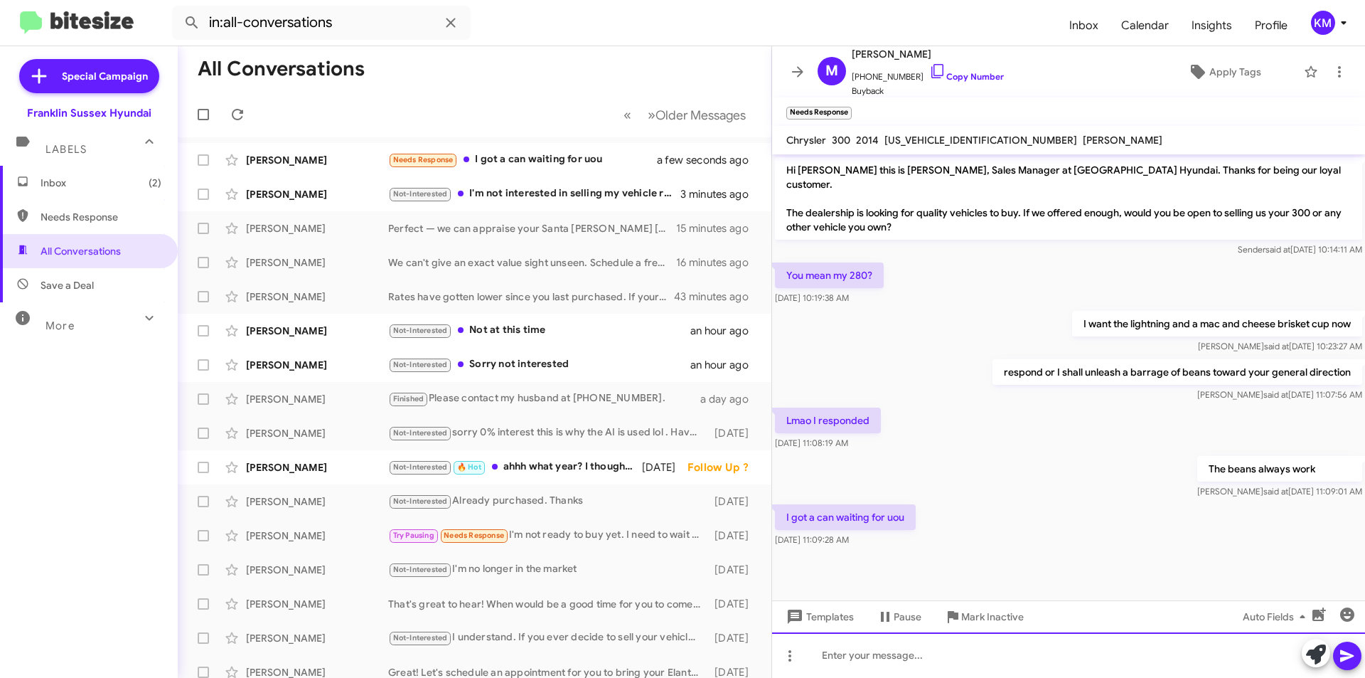
click at [888, 655] on div at bounding box center [1068, 655] width 593 height 46
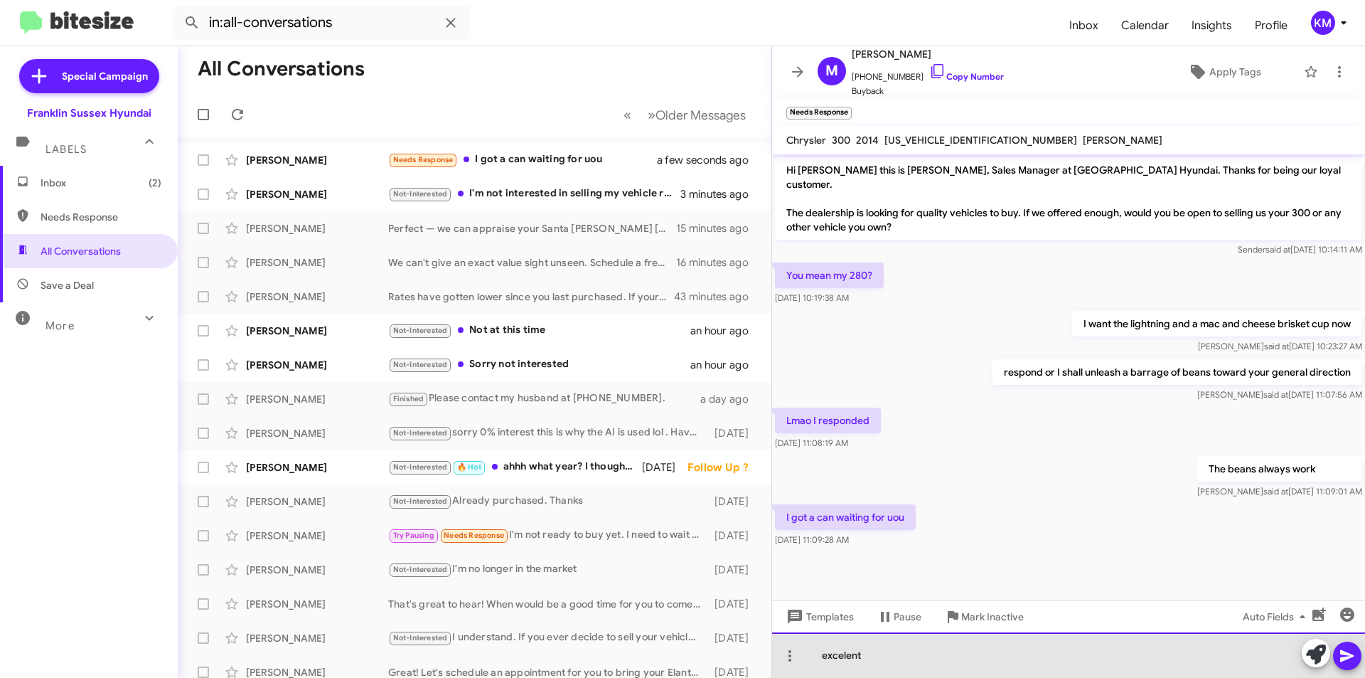
click at [843, 654] on div "excelent" at bounding box center [1068, 655] width 593 height 46
drag, startPoint x: 863, startPoint y: 656, endPoint x: 808, endPoint y: 664, distance: 55.3
click at [808, 664] on div "excelent" at bounding box center [1068, 655] width 593 height 46
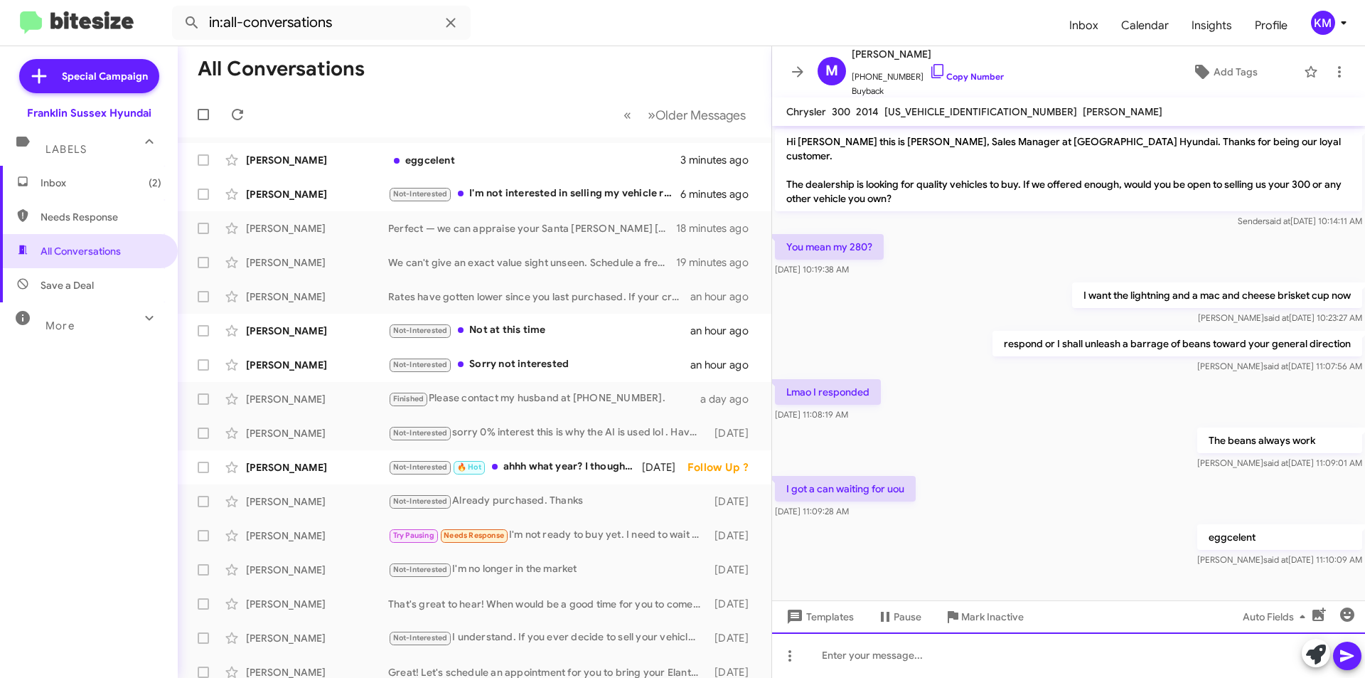
click at [859, 654] on div at bounding box center [1068, 655] width 593 height 46
click at [1349, 651] on icon at bounding box center [1347, 655] width 17 height 17
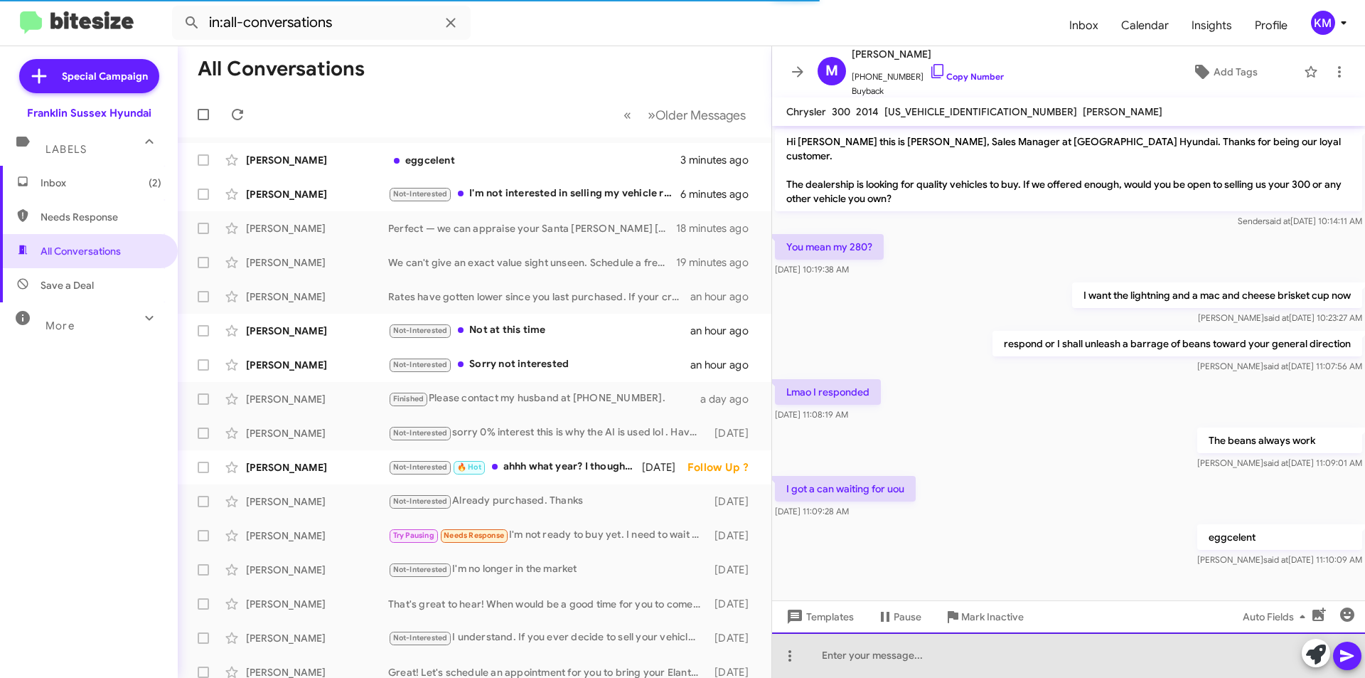
click at [852, 656] on div at bounding box center [1068, 655] width 593 height 46
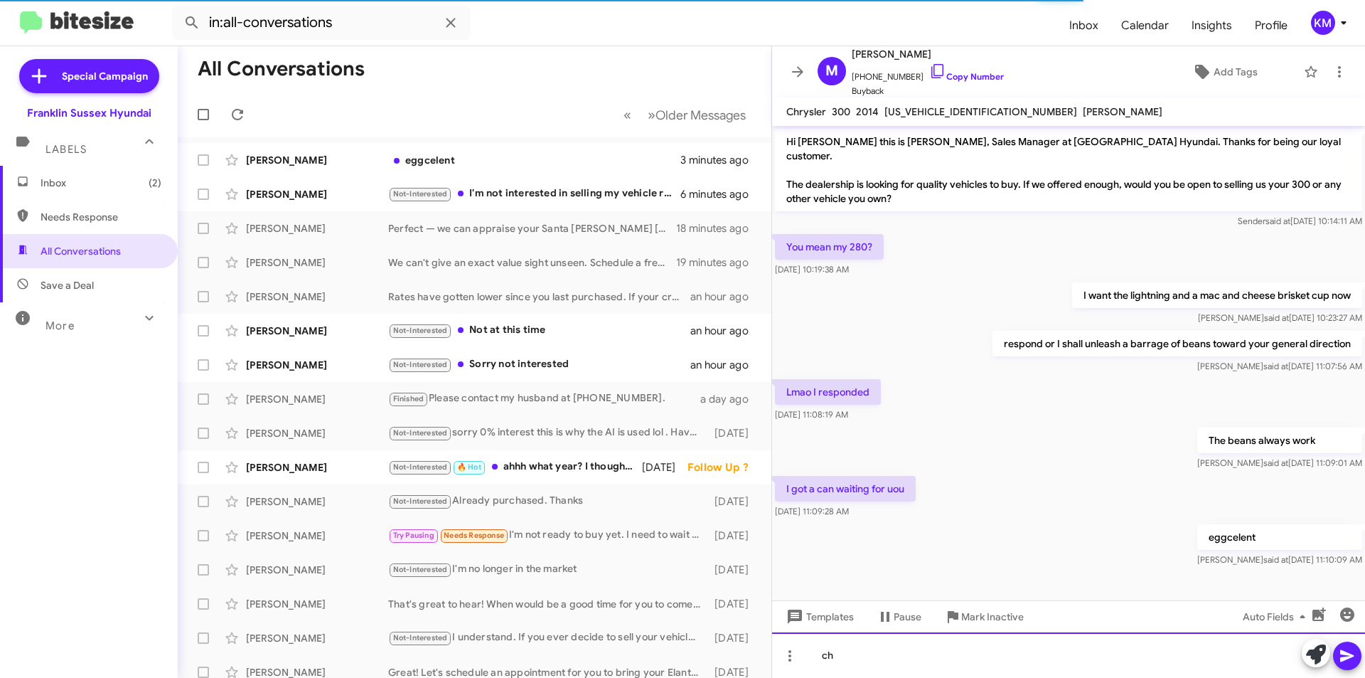
scroll to position [36, 0]
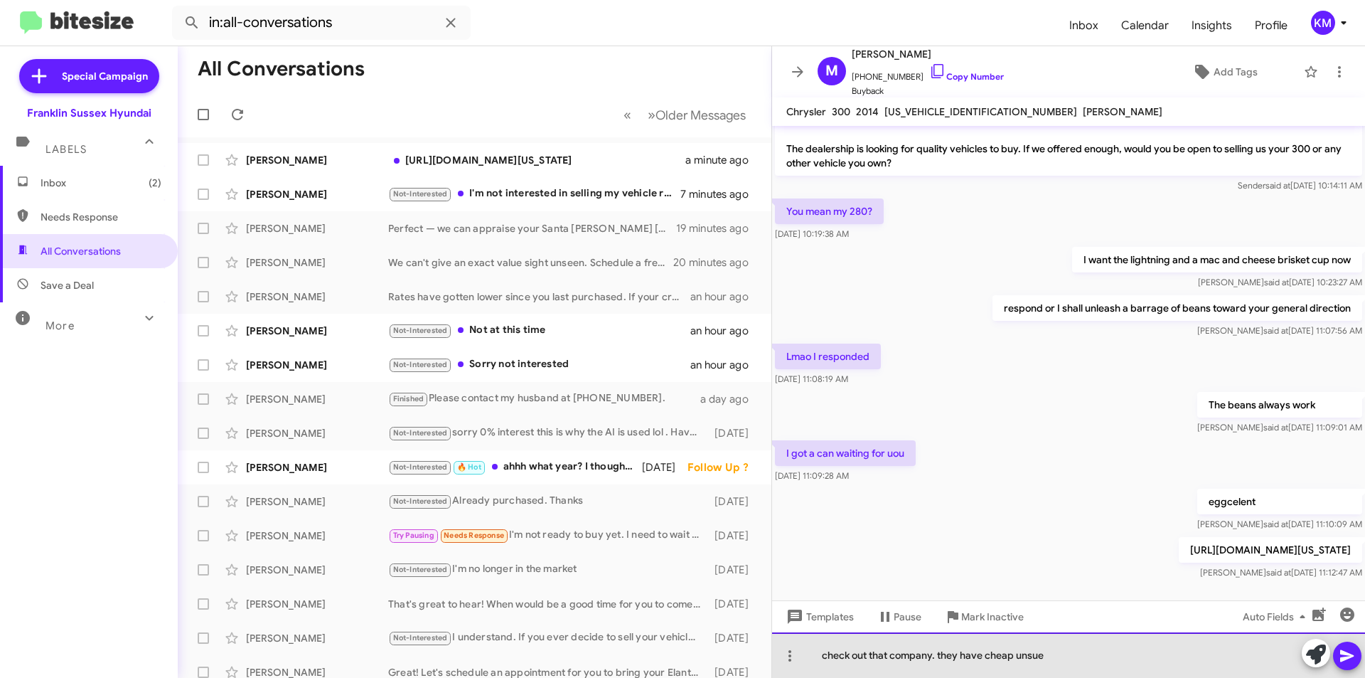
click at [1067, 647] on div "check out that company. they have cheap unsue" at bounding box center [1068, 655] width 593 height 46
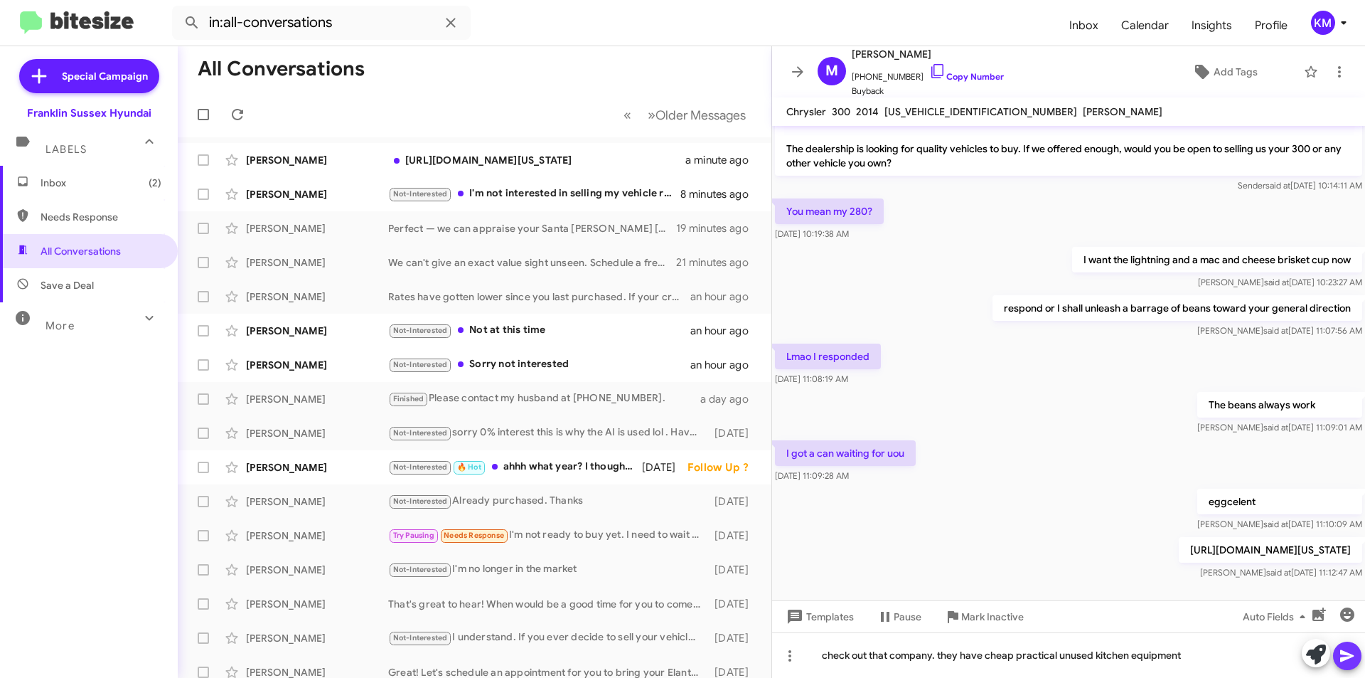
click at [1354, 652] on icon at bounding box center [1347, 655] width 17 height 17
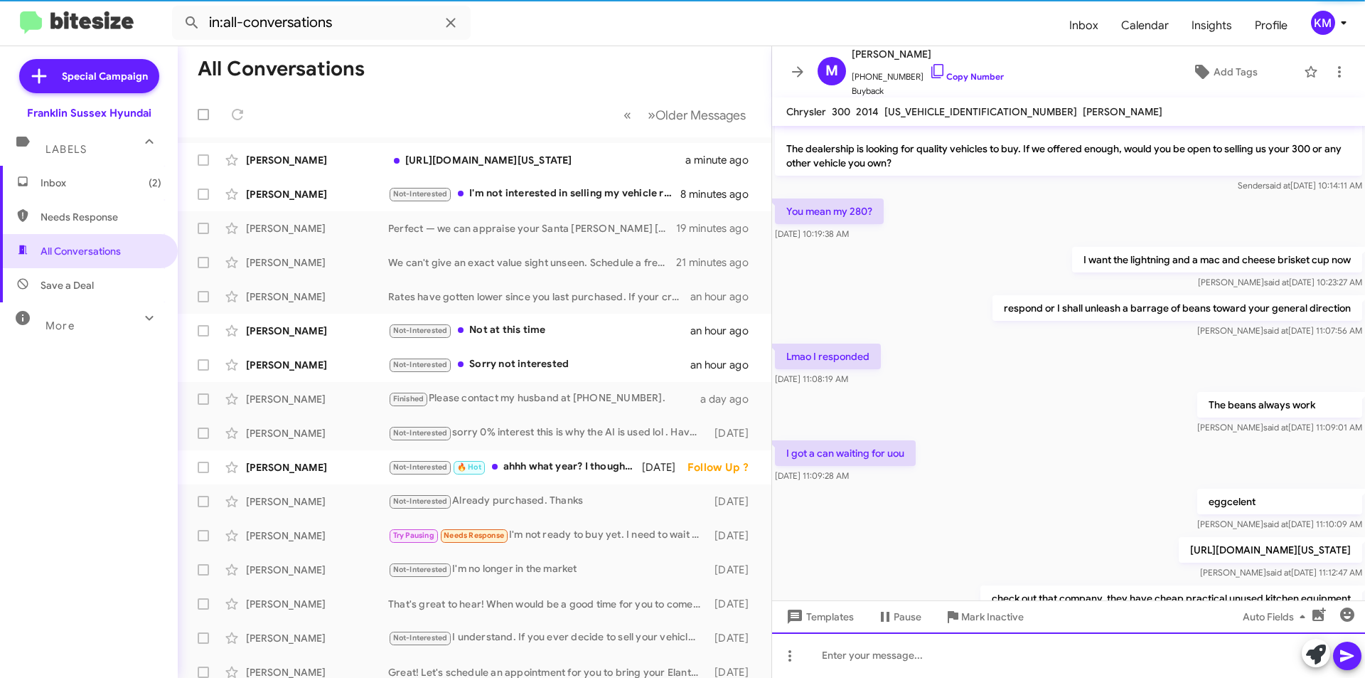
scroll to position [87, 0]
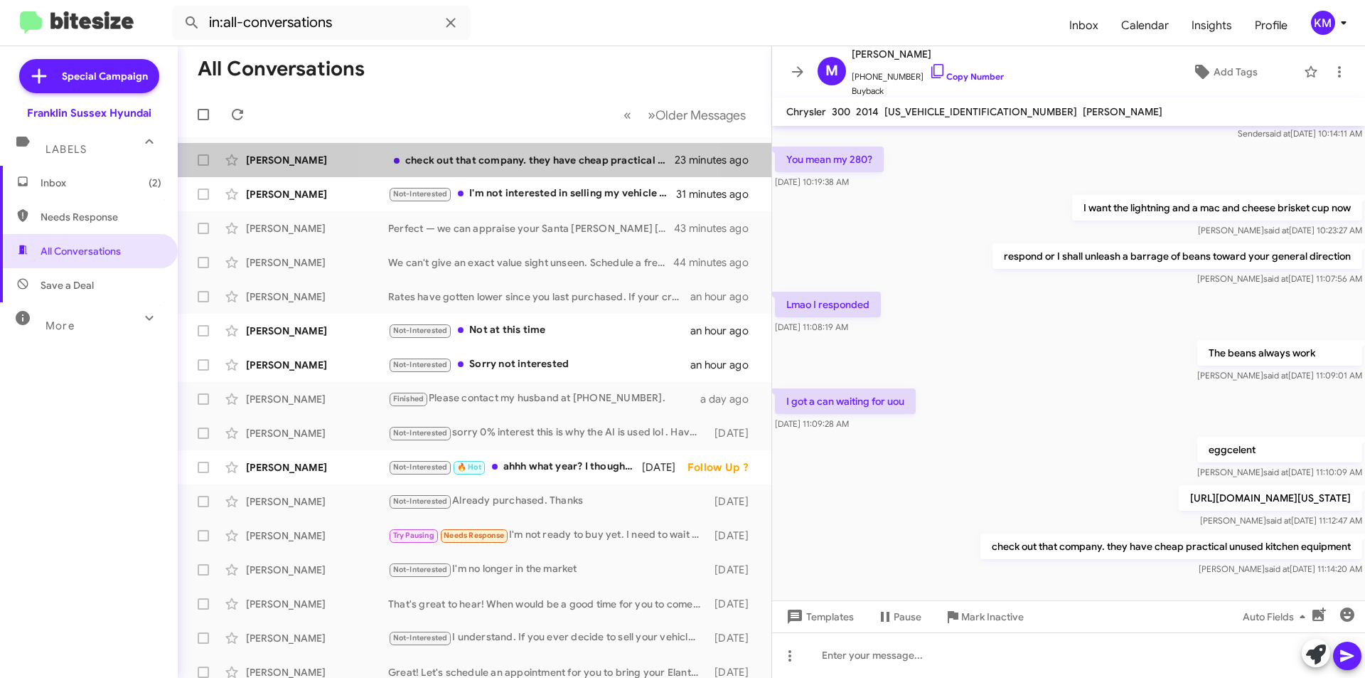
click at [513, 163] on div "check out that company. they have cheap practical unused kitchen equipment" at bounding box center [531, 160] width 287 height 14
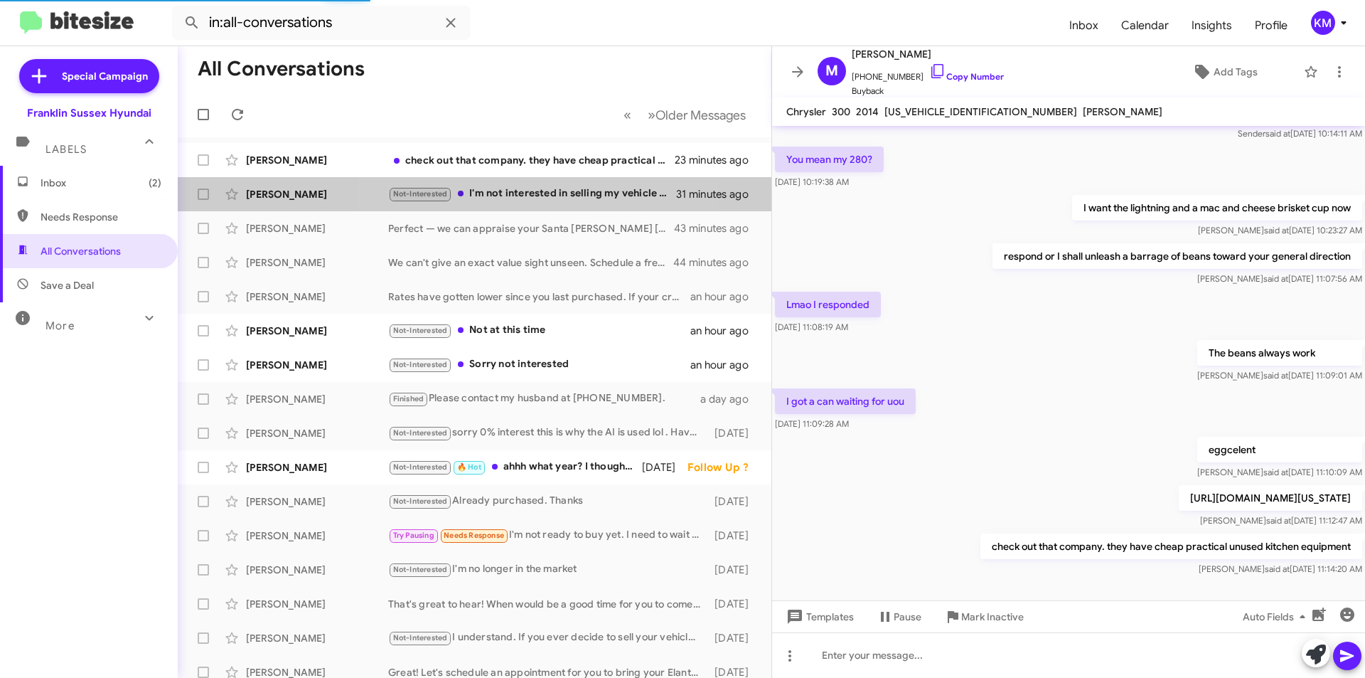
click at [526, 200] on div "Not-Interested I'm not interested in selling my vehicle right now. Thank you" at bounding box center [532, 194] width 288 height 16
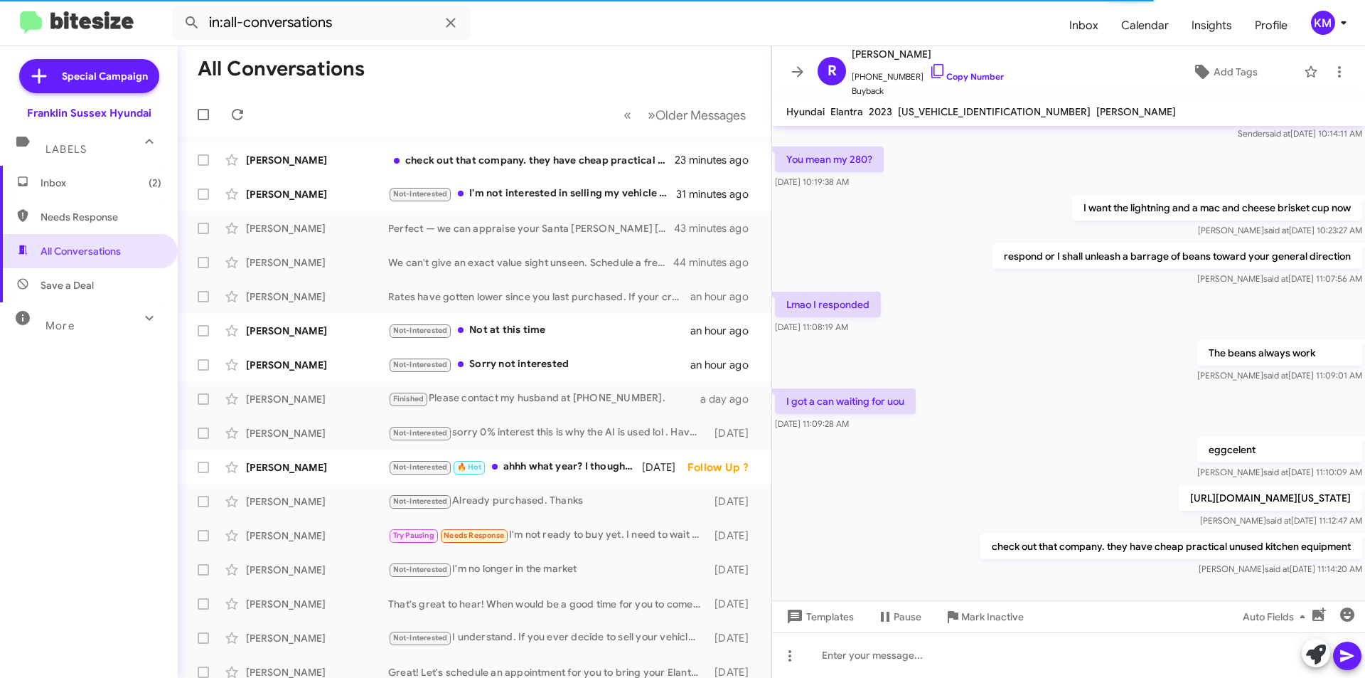
click at [545, 188] on div "Not-Interested I'm not interested in selling my vehicle right now. Thank you" at bounding box center [532, 194] width 288 height 16
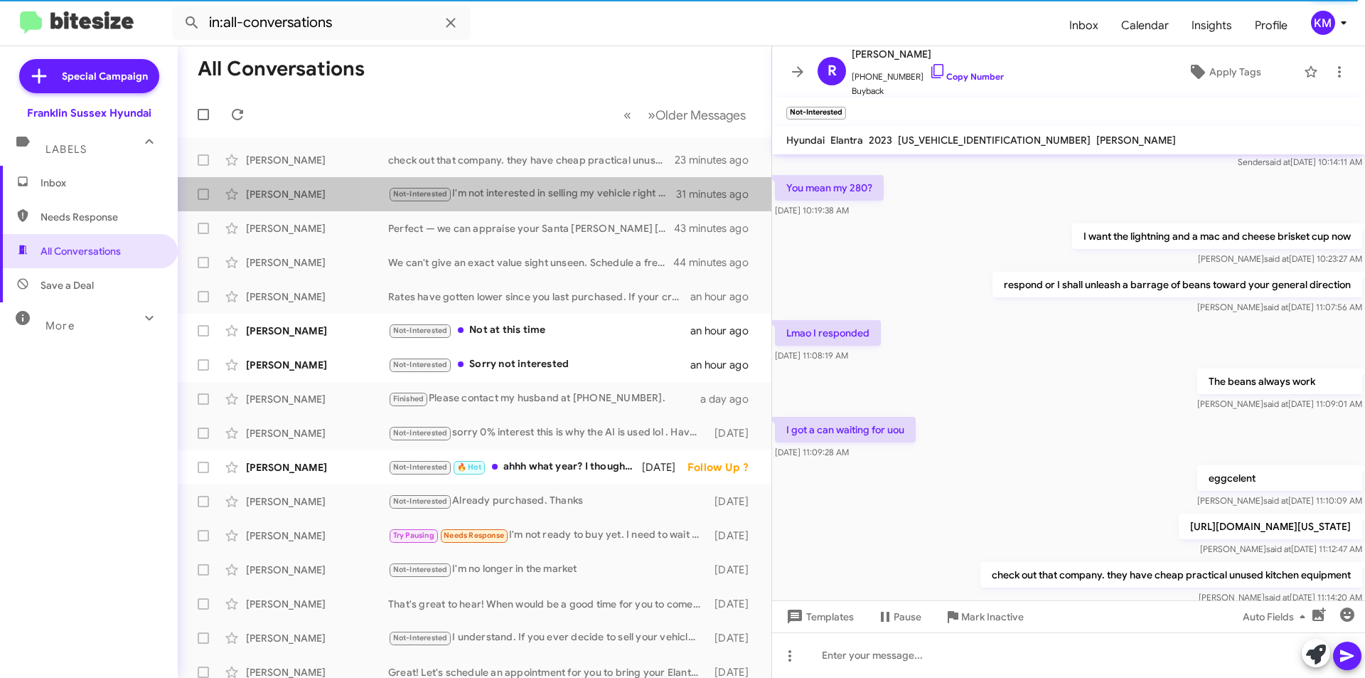
click at [515, 195] on div "Not-Interested I'm not interested in selling my vehicle right now. Thank you" at bounding box center [532, 194] width 288 height 16
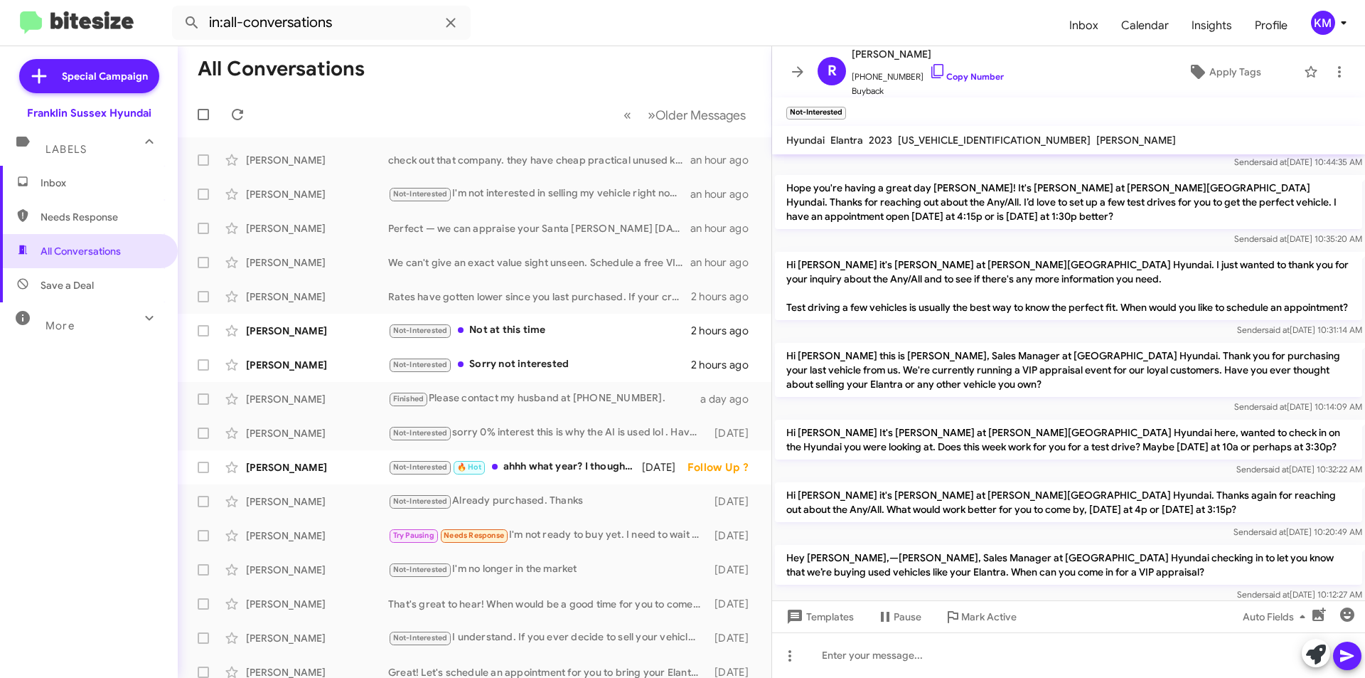
scroll to position [213, 0]
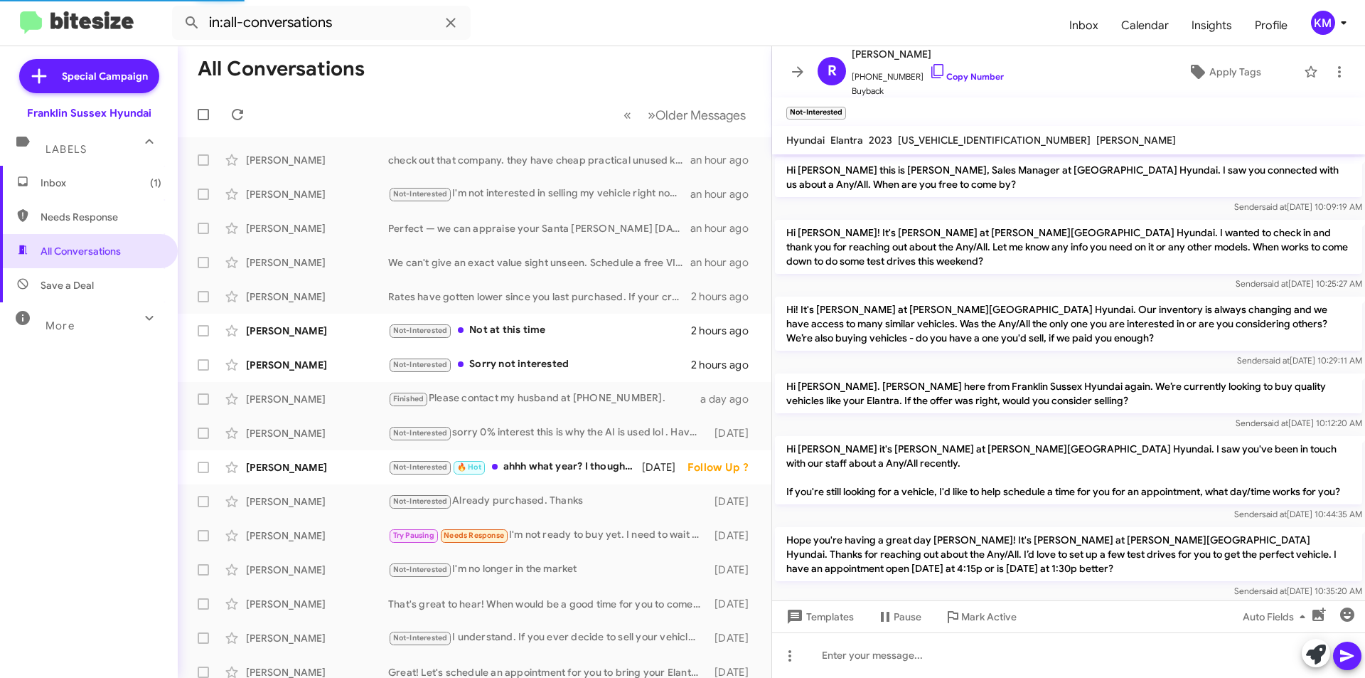
scroll to position [434, 0]
